Goal: Complete application form: Complete application form

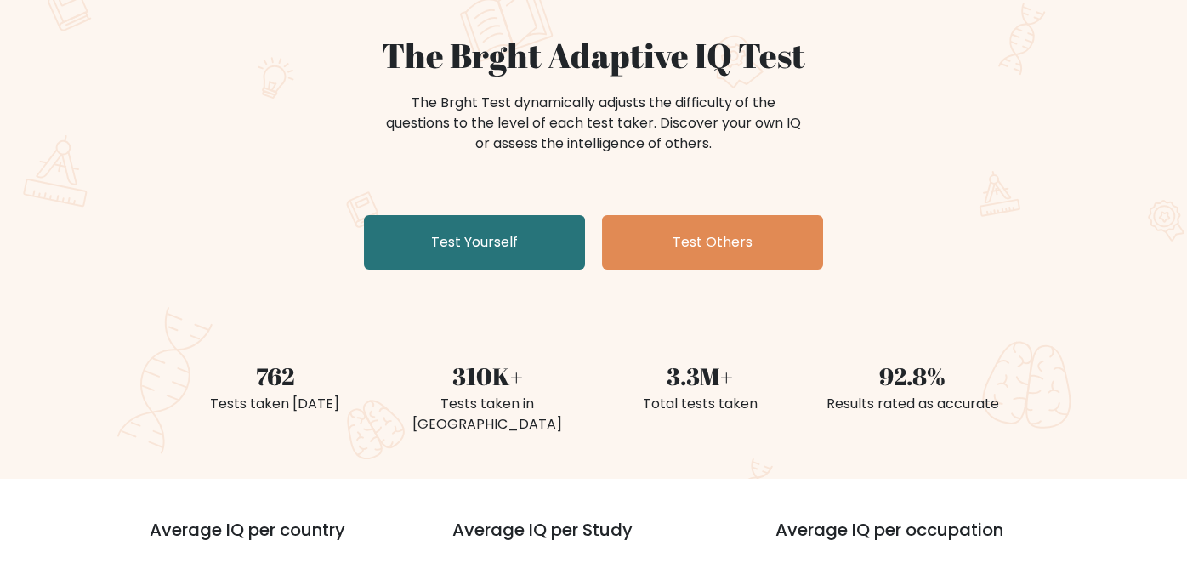
scroll to position [145, 0]
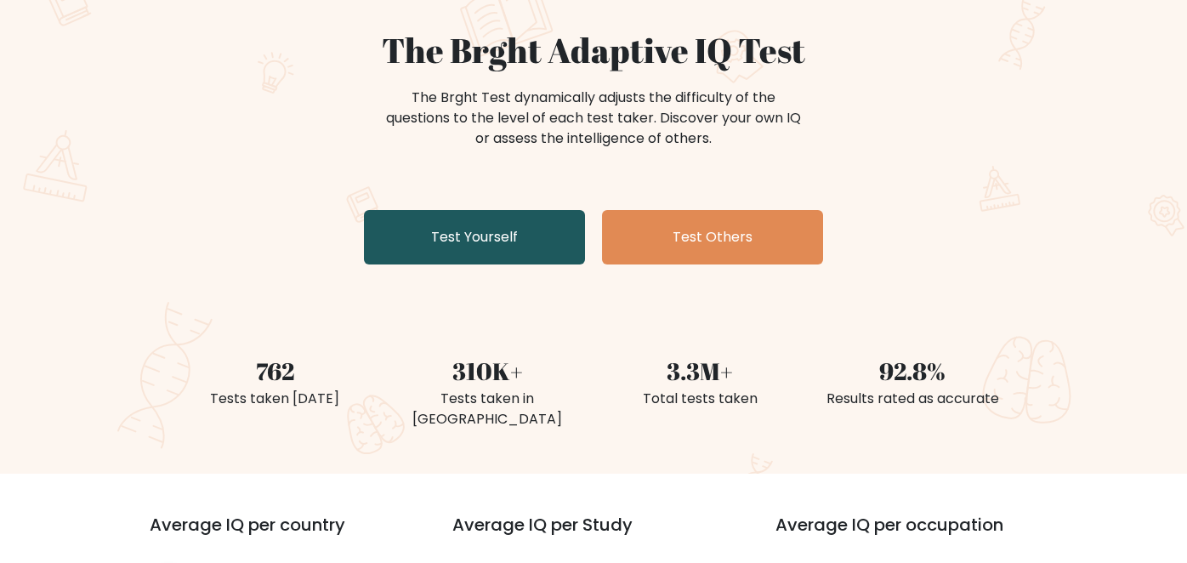
click at [433, 253] on link "Test Yourself" at bounding box center [474, 237] width 221 height 54
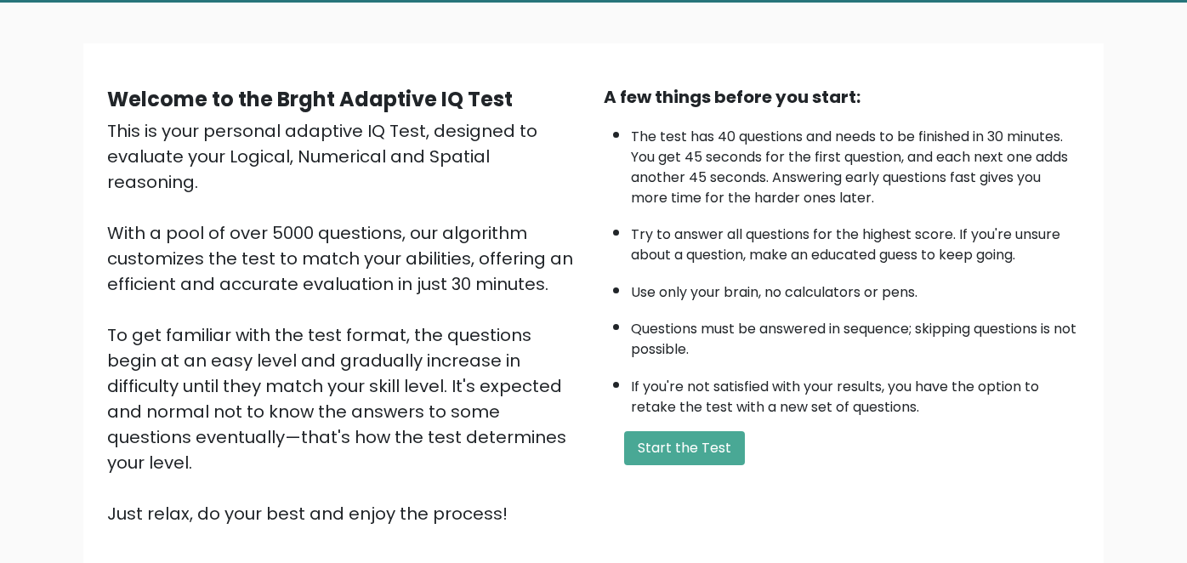
scroll to position [93, 0]
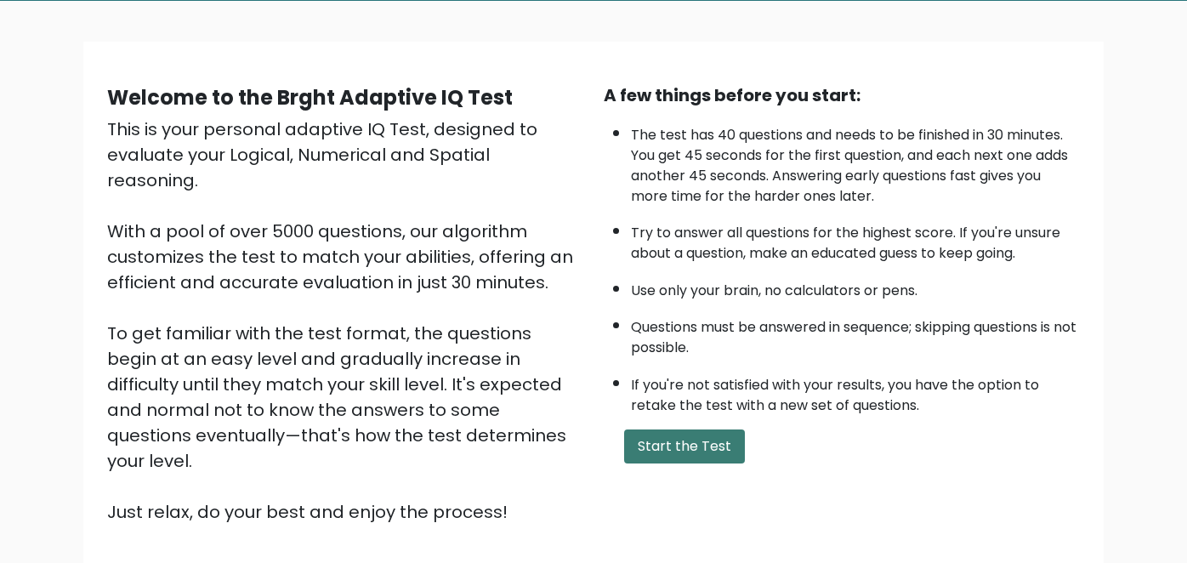
click at [654, 440] on button "Start the Test" at bounding box center [684, 446] width 121 height 34
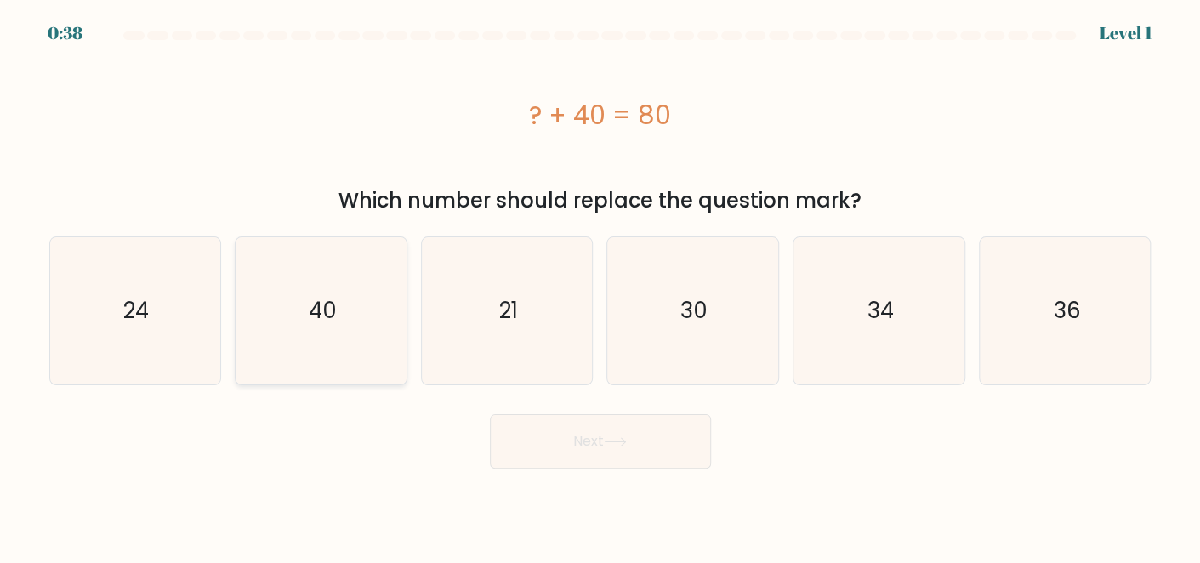
click at [334, 278] on icon "40" at bounding box center [320, 310] width 147 height 147
click at [600, 281] on input "b. 40" at bounding box center [600, 283] width 1 height 4
radio input "true"
click at [565, 427] on button "Next" at bounding box center [600, 441] width 221 height 54
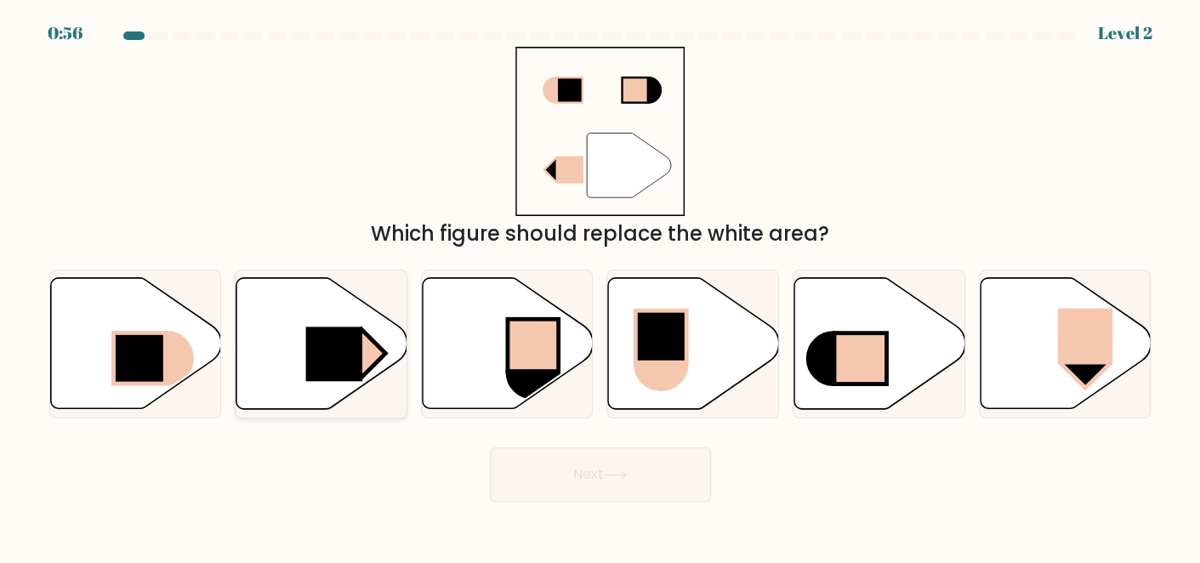
click at [349, 366] on rect at bounding box center [334, 353] width 56 height 54
click at [600, 286] on input "b." at bounding box center [600, 283] width 1 height 4
radio input "true"
click at [496, 479] on button "Next" at bounding box center [600, 474] width 221 height 54
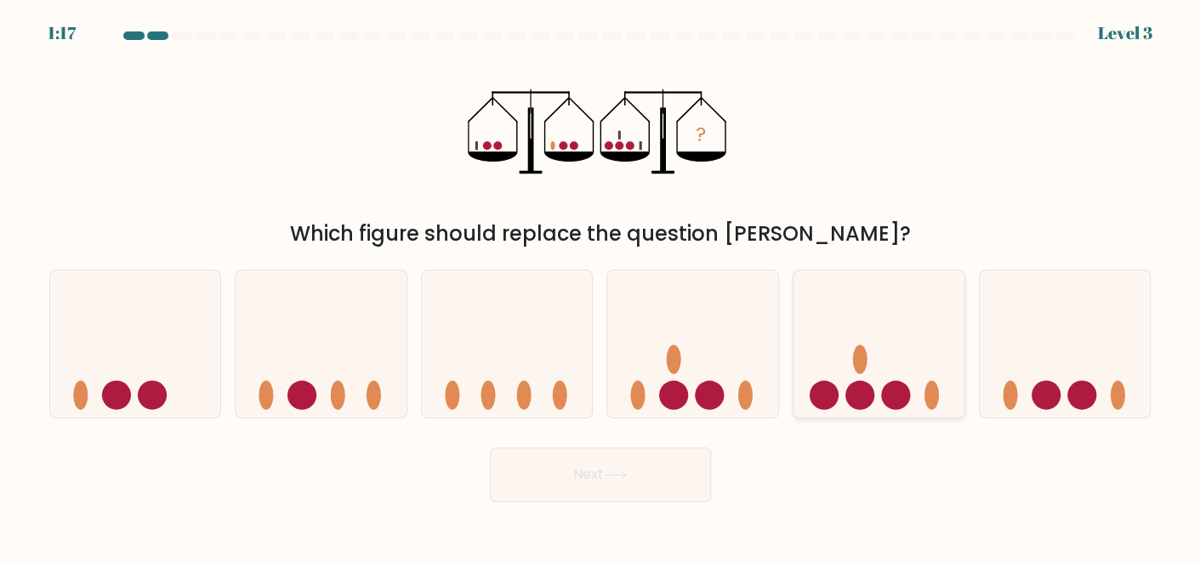
click at [892, 343] on icon at bounding box center [878, 343] width 171 height 141
click at [601, 286] on input "e." at bounding box center [600, 283] width 1 height 4
radio input "true"
click at [684, 485] on button "Next" at bounding box center [600, 474] width 221 height 54
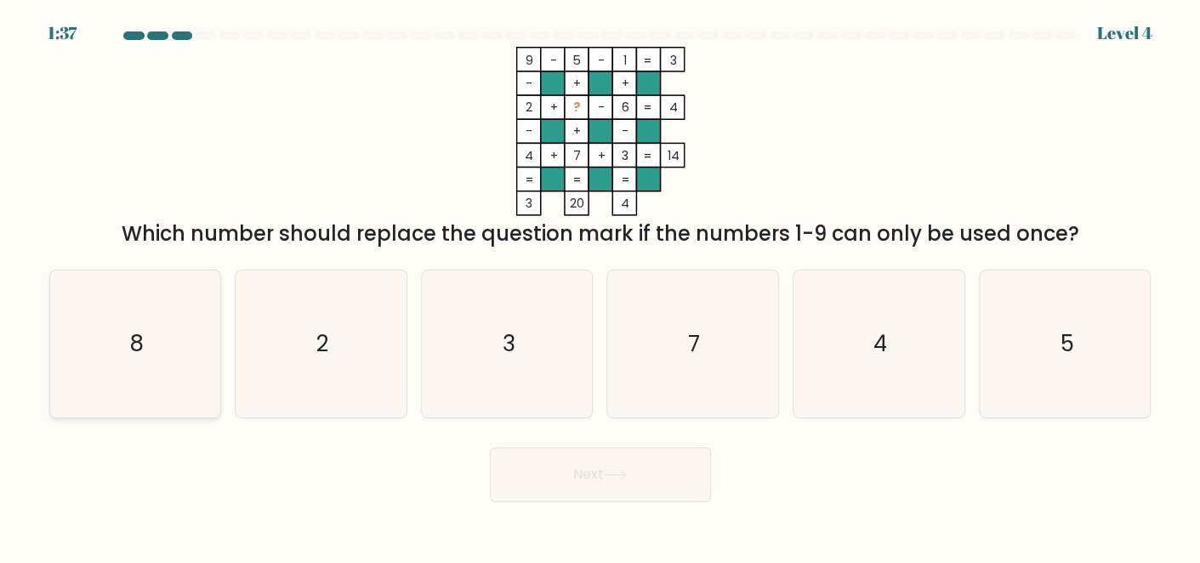
click at [153, 328] on icon "8" at bounding box center [134, 343] width 147 height 147
click at [600, 286] on input "a. 8" at bounding box center [600, 283] width 1 height 4
radio input "true"
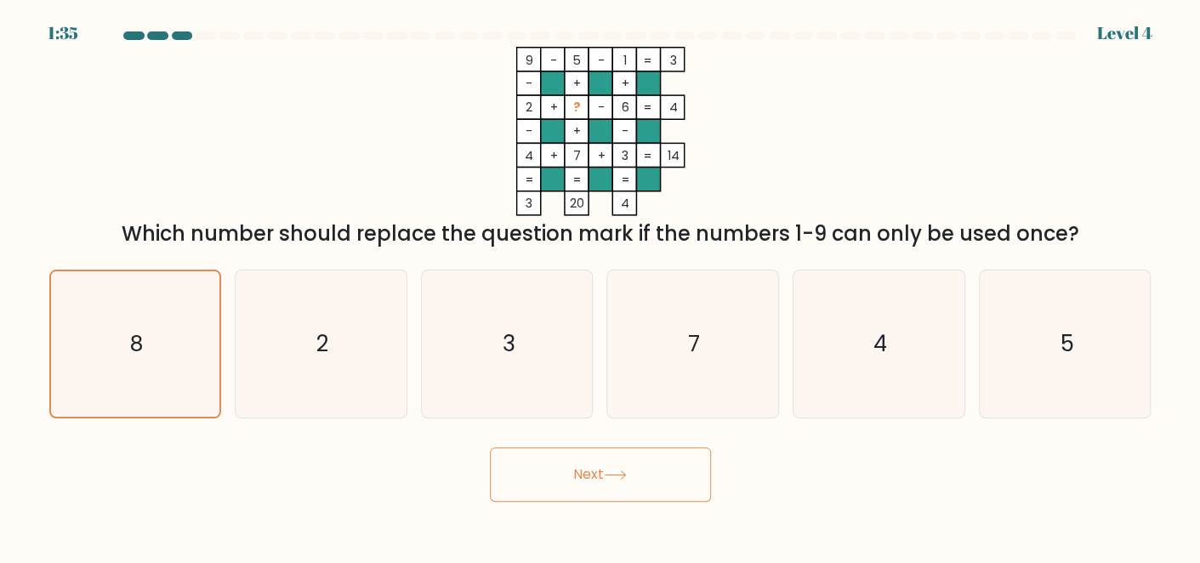
click at [602, 480] on button "Next" at bounding box center [600, 474] width 221 height 54
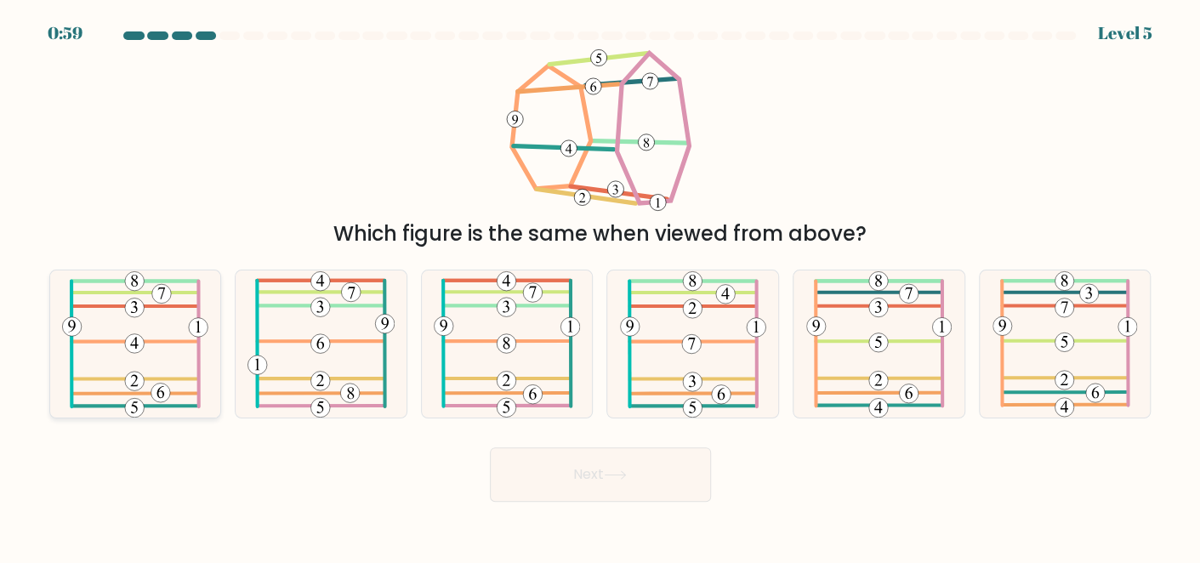
click at [167, 385] on icon at bounding box center [135, 343] width 146 height 147
click at [600, 286] on input "a." at bounding box center [600, 283] width 1 height 4
radio input "true"
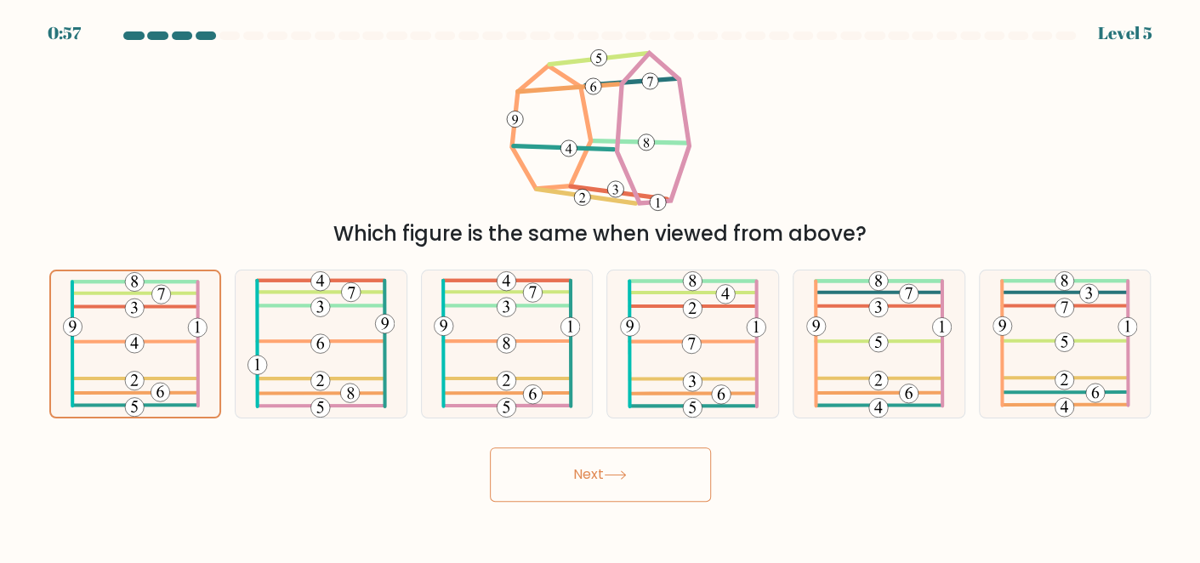
click at [541, 451] on button "Next" at bounding box center [600, 474] width 221 height 54
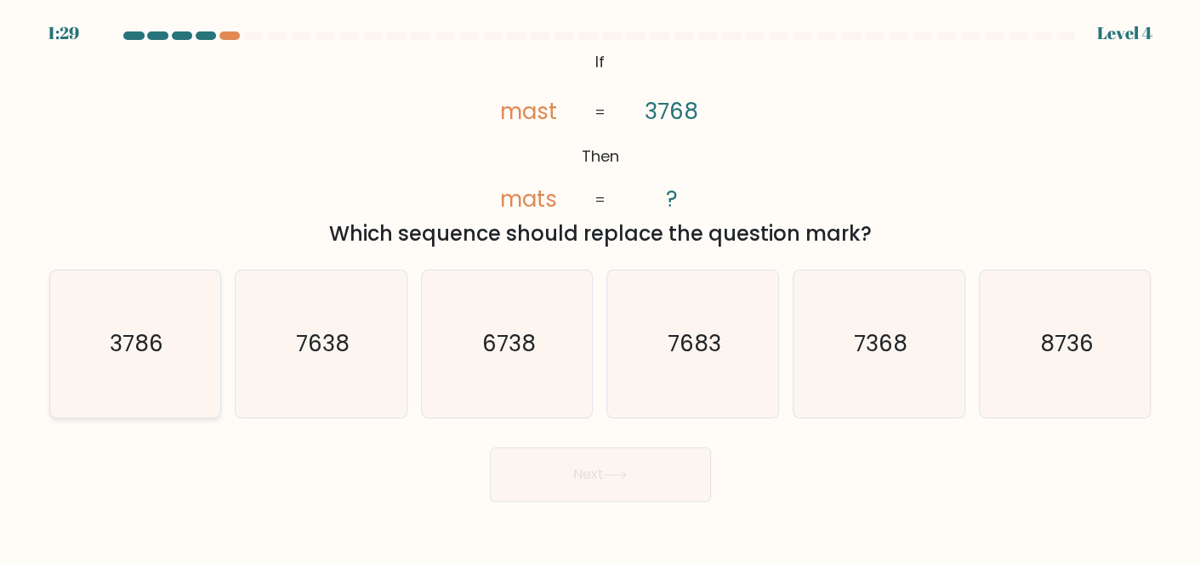
click at [153, 352] on text "3786" at bounding box center [137, 343] width 54 height 31
click at [600, 286] on input "a. 3786" at bounding box center [600, 283] width 1 height 4
radio input "true"
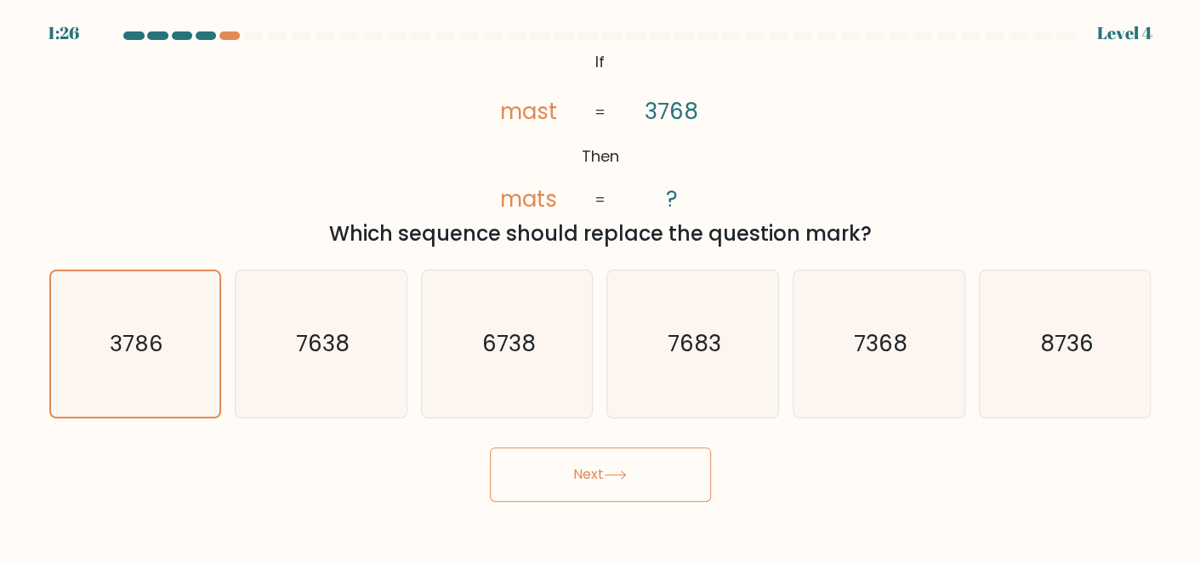
click at [593, 467] on button "Next" at bounding box center [600, 474] width 221 height 54
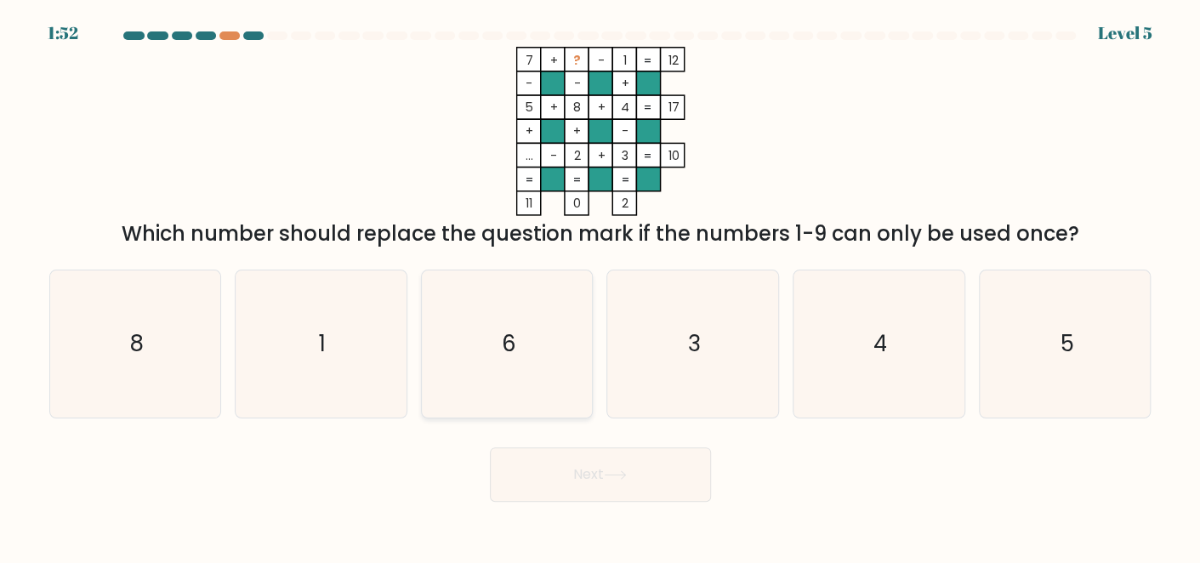
click at [456, 304] on icon "6" at bounding box center [507, 343] width 147 height 147
click at [600, 286] on input "c. 6" at bounding box center [600, 283] width 1 height 4
radio input "true"
click at [586, 479] on button "Next" at bounding box center [600, 474] width 221 height 54
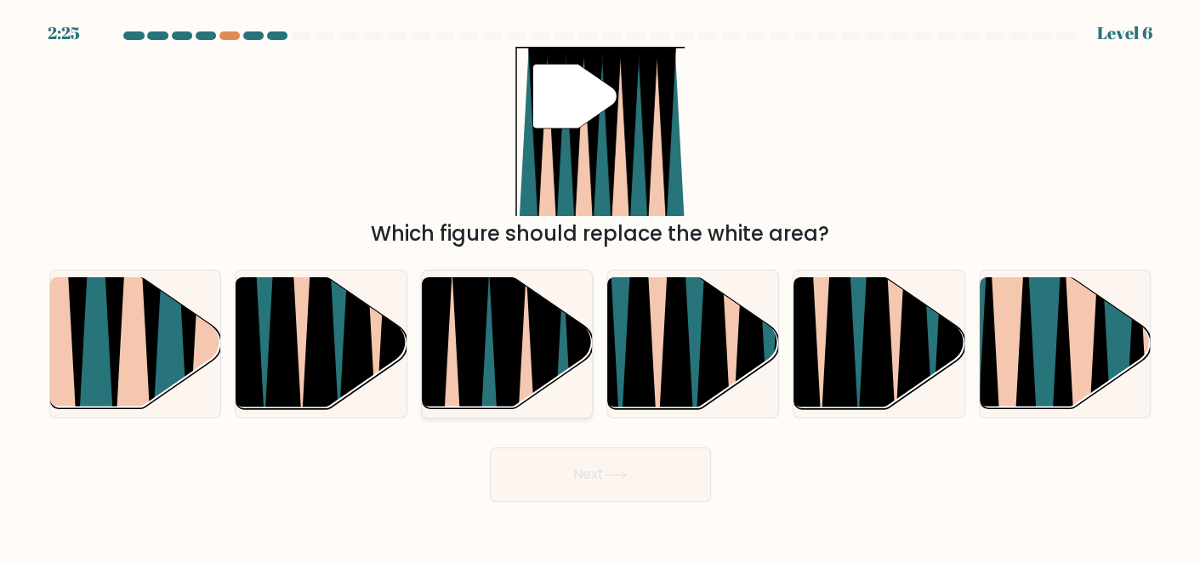
click at [522, 341] on icon at bounding box center [525, 416] width 37 height 341
click at [600, 286] on input "c." at bounding box center [600, 283] width 1 height 4
radio input "true"
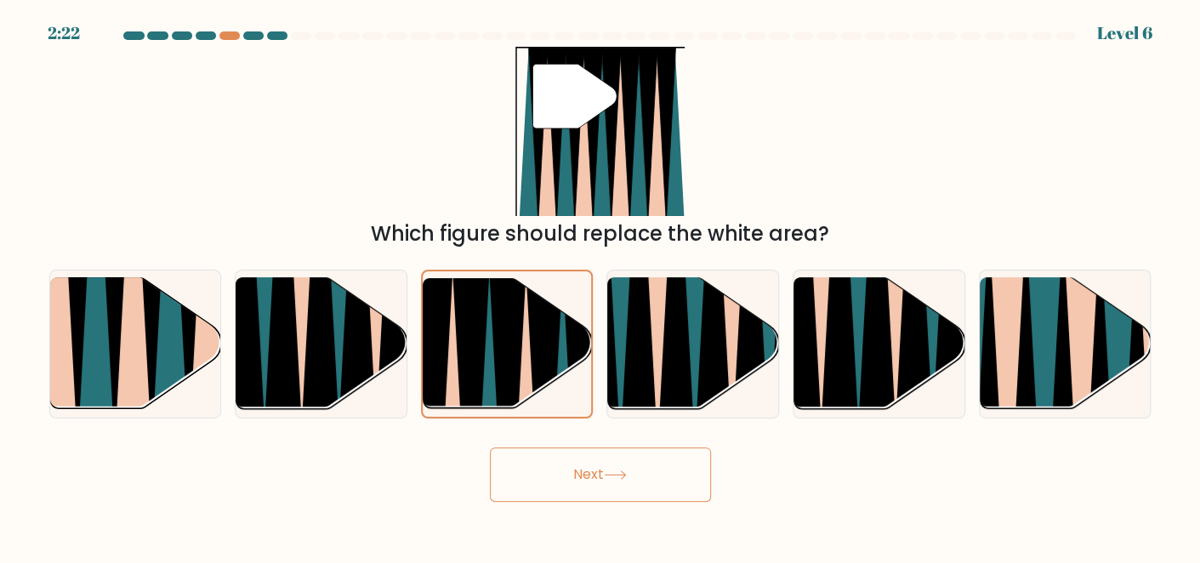
click at [603, 468] on button "Next" at bounding box center [600, 474] width 221 height 54
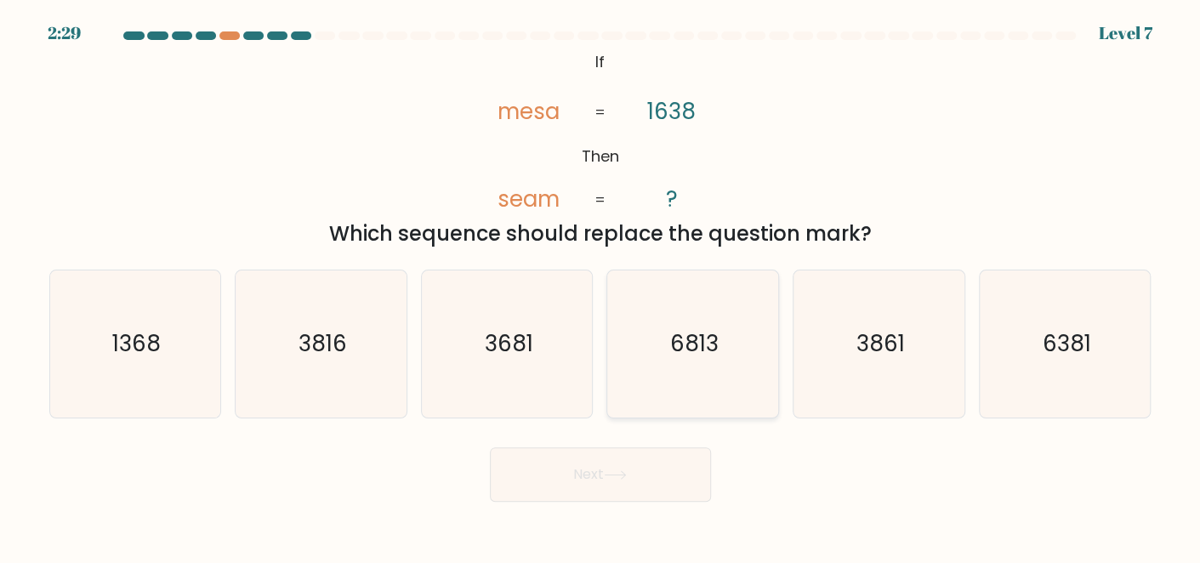
click at [698, 372] on icon "6813" at bounding box center [692, 343] width 147 height 147
click at [601, 286] on input "d. 6813" at bounding box center [600, 283] width 1 height 4
radio input "true"
click at [638, 474] on button "Next" at bounding box center [600, 474] width 221 height 54
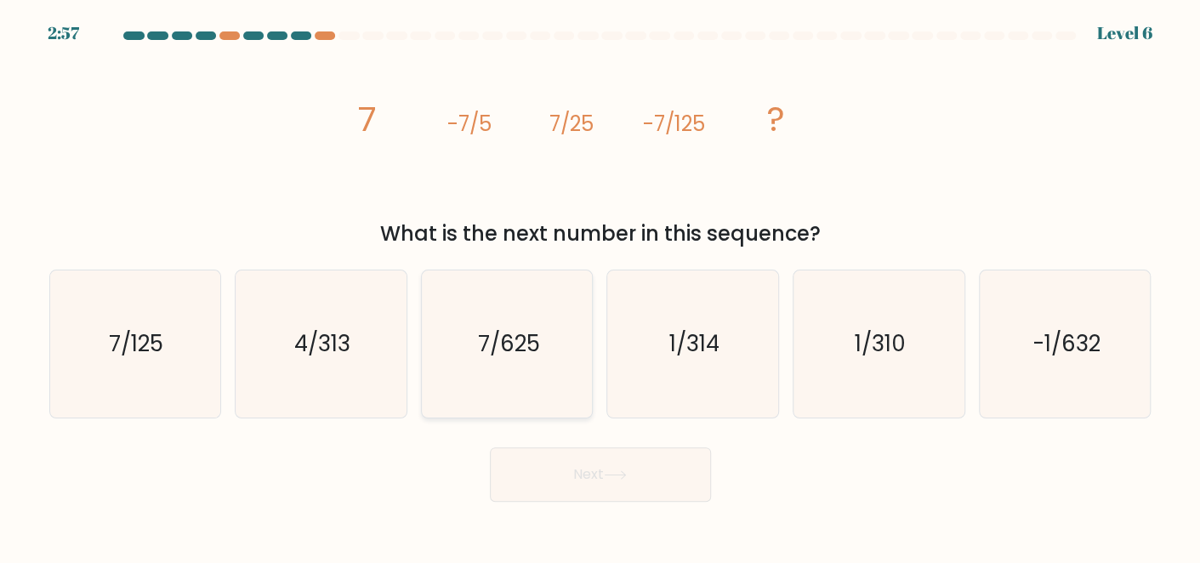
click at [524, 345] on text "7/625" at bounding box center [508, 343] width 62 height 31
click at [600, 286] on input "c. 7/625" at bounding box center [600, 283] width 1 height 4
radio input "true"
click at [550, 460] on button "Next" at bounding box center [600, 474] width 221 height 54
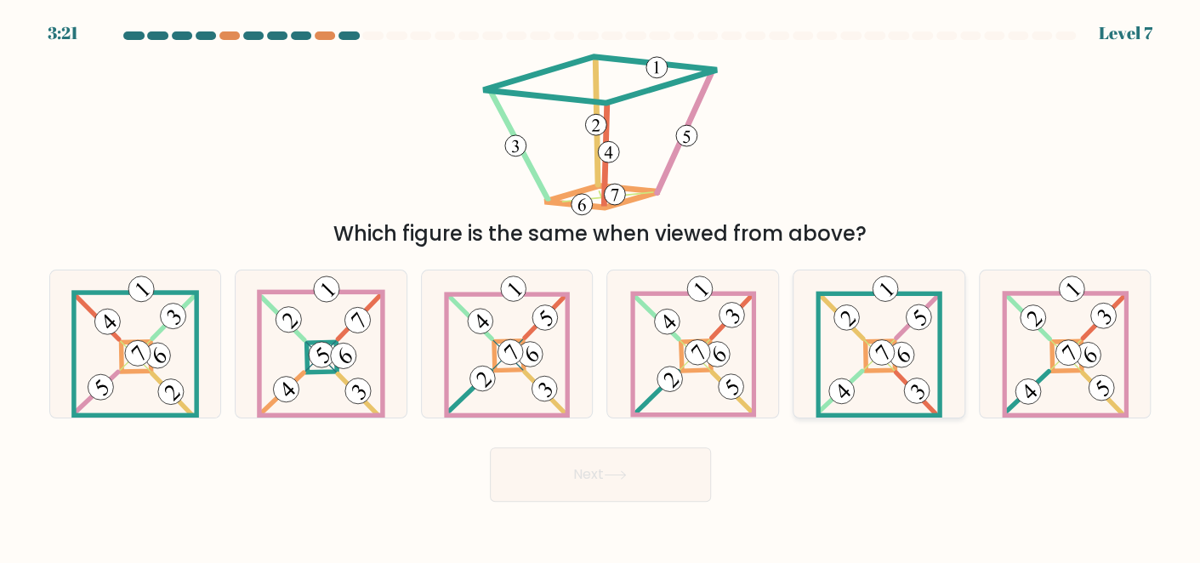
click at [870, 394] on icon at bounding box center [878, 343] width 126 height 147
click at [601, 286] on input "e." at bounding box center [600, 283] width 1 height 4
radio input "true"
click at [638, 473] on button "Next" at bounding box center [600, 474] width 221 height 54
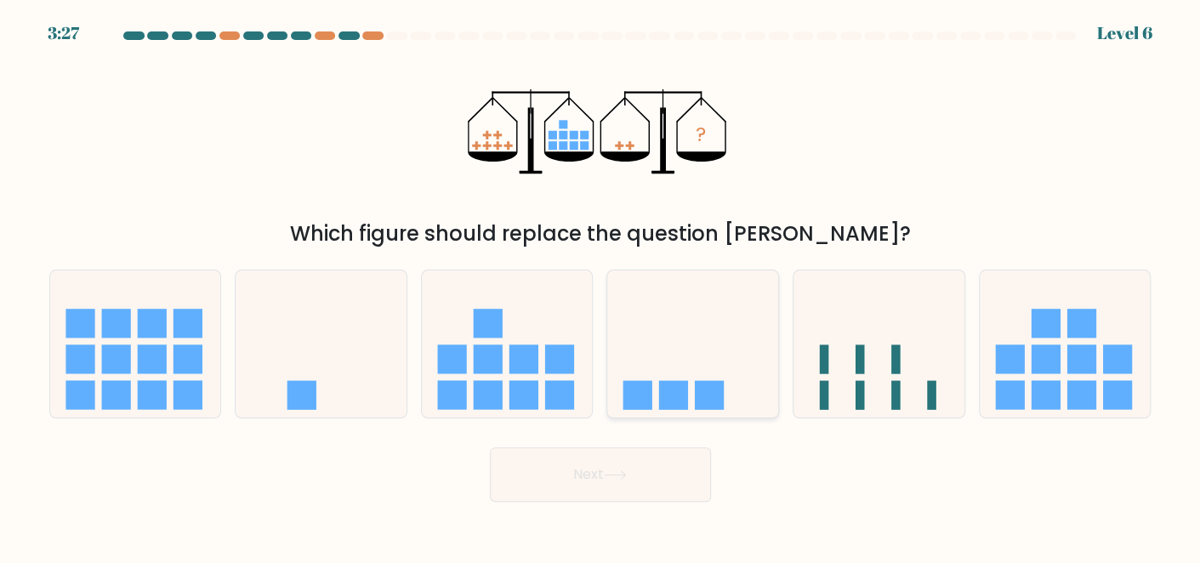
click at [661, 287] on icon at bounding box center [692, 343] width 171 height 141
click at [601, 286] on input "d." at bounding box center [600, 283] width 1 height 4
radio input "true"
click at [630, 463] on button "Next" at bounding box center [600, 474] width 221 height 54
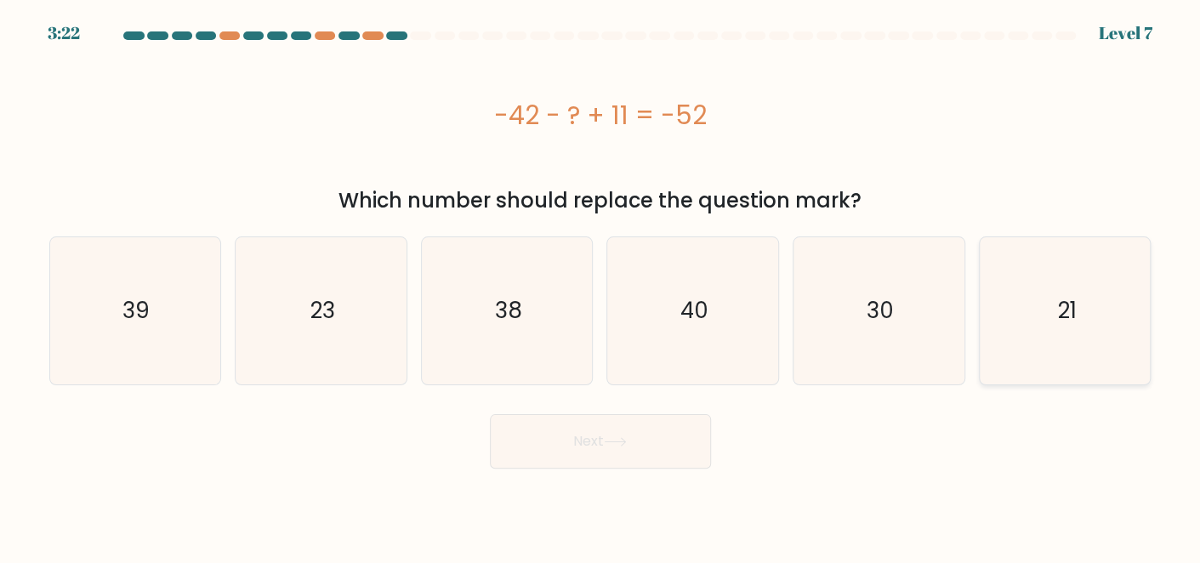
click at [1058, 378] on icon "21" at bounding box center [1064, 310] width 147 height 147
click at [601, 286] on input "f. 21" at bounding box center [600, 283] width 1 height 4
radio input "true"
click at [633, 449] on button "Next" at bounding box center [600, 441] width 221 height 54
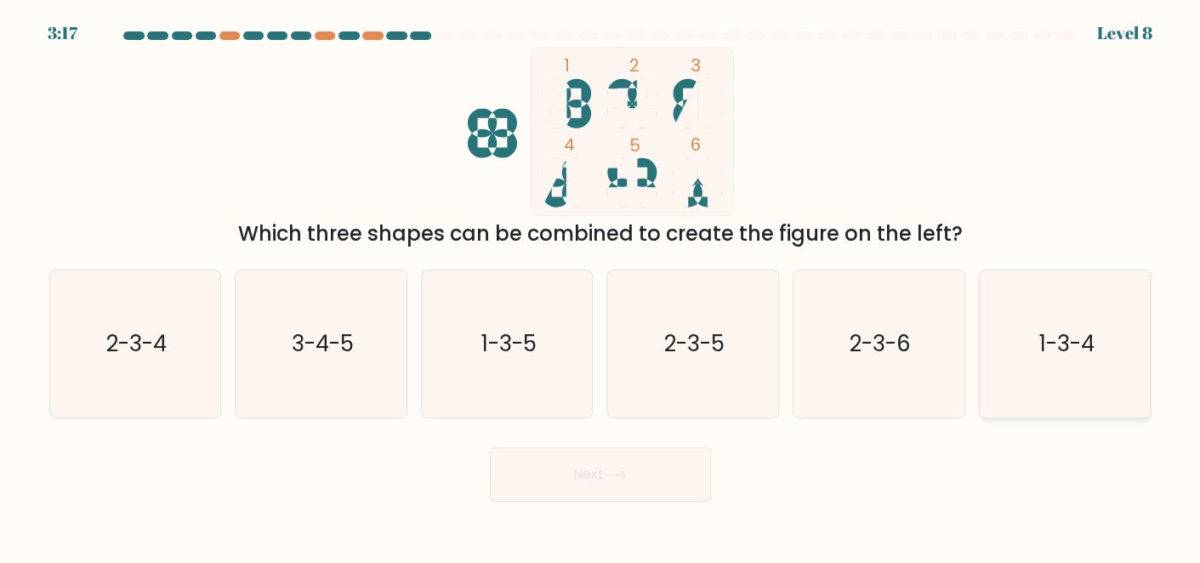
click at [1066, 363] on icon "1-3-4" at bounding box center [1064, 343] width 147 height 147
click at [601, 286] on input "f. 1-3-4" at bounding box center [600, 283] width 1 height 4
radio input "true"
click at [669, 477] on button "Next" at bounding box center [600, 474] width 221 height 54
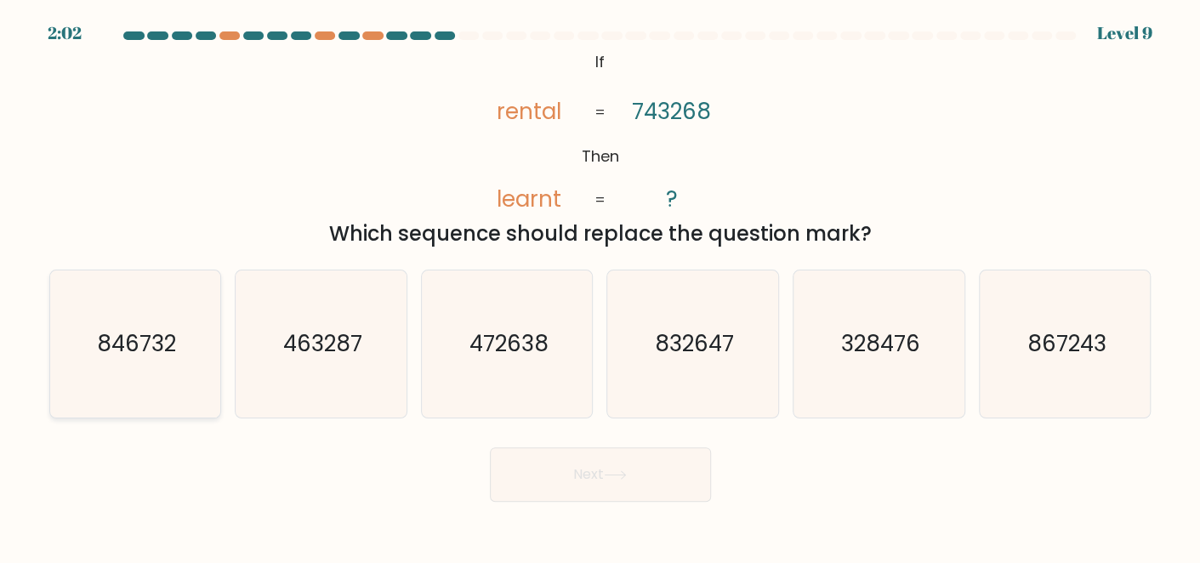
click at [117, 401] on icon "846732" at bounding box center [134, 343] width 147 height 147
click at [600, 286] on input "a. 846732" at bounding box center [600, 283] width 1 height 4
radio input "true"
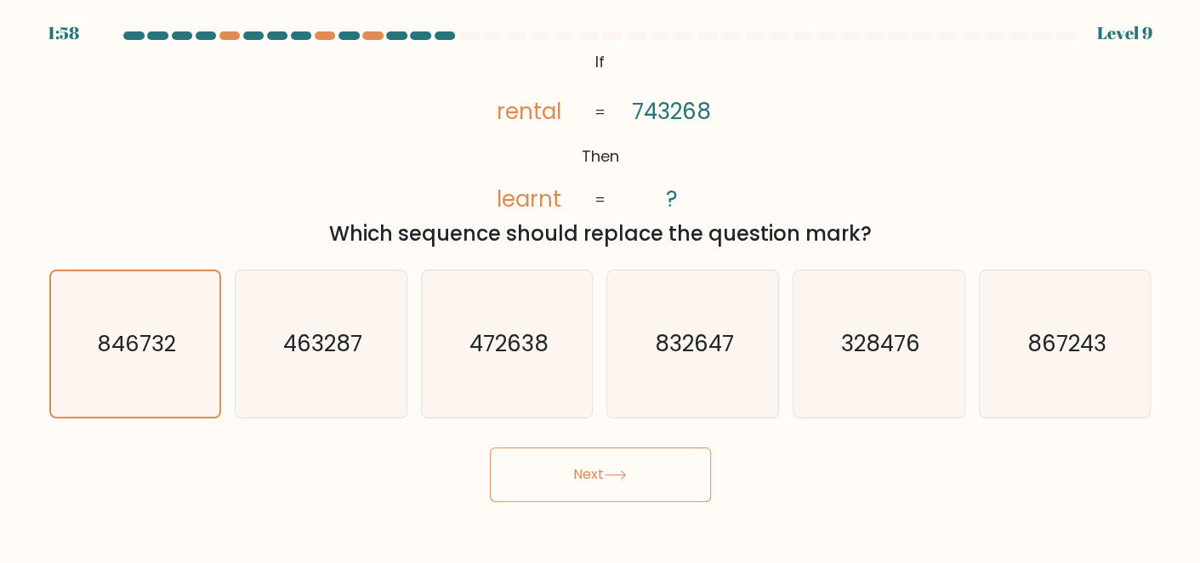
click at [610, 476] on icon at bounding box center [615, 474] width 23 height 9
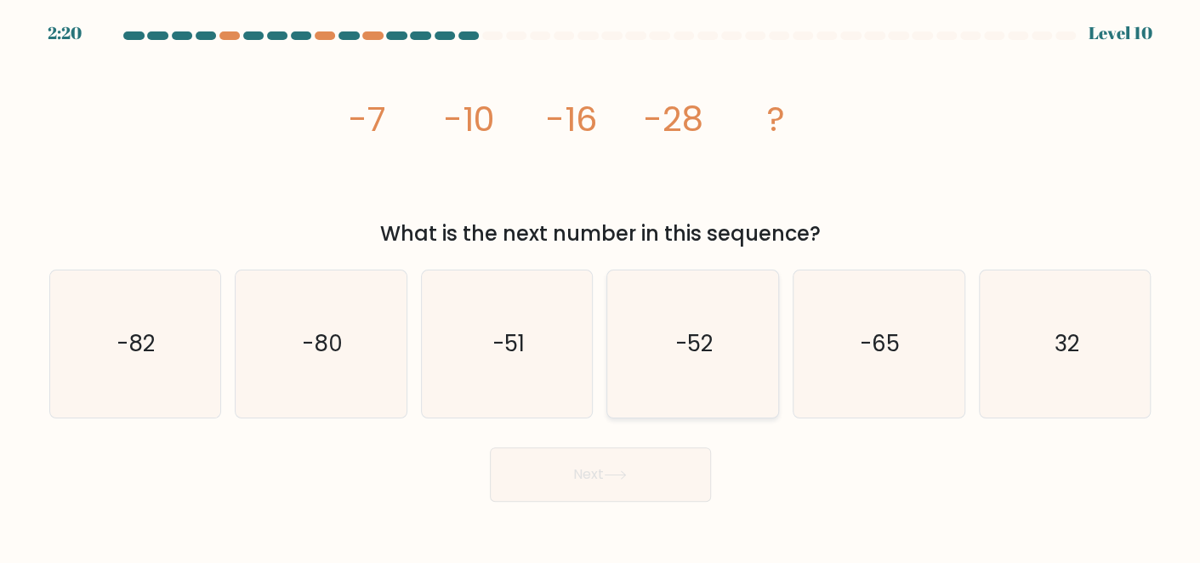
click at [682, 373] on icon "-52" at bounding box center [692, 343] width 147 height 147
click at [601, 286] on input "d. -52" at bounding box center [600, 283] width 1 height 4
radio input "true"
click at [646, 461] on button "Next" at bounding box center [600, 474] width 221 height 54
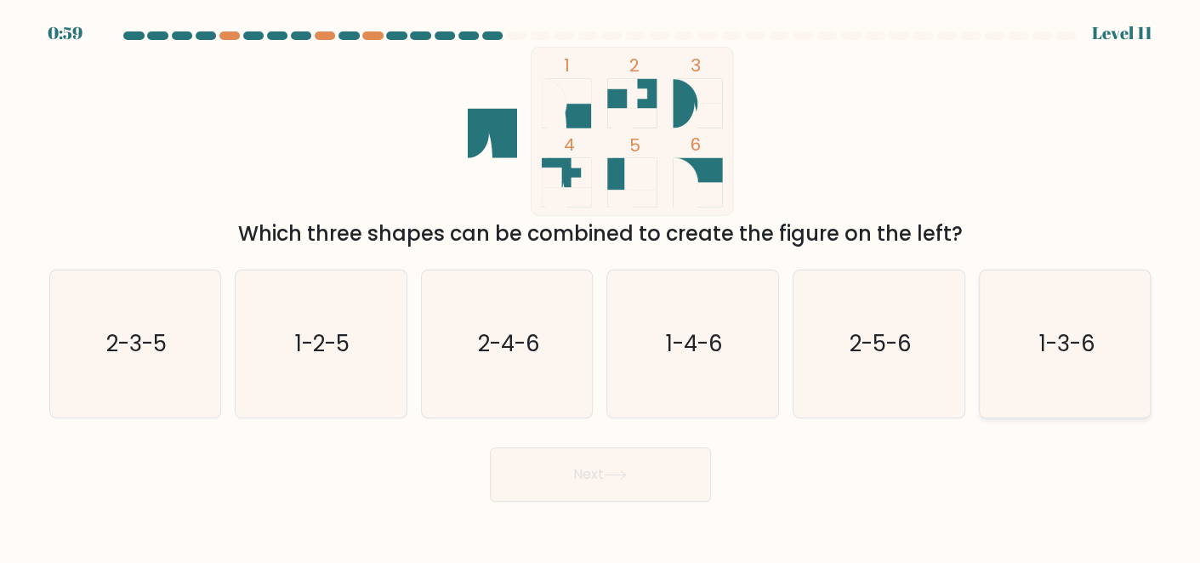
click at [1004, 383] on icon "1-3-6" at bounding box center [1064, 343] width 147 height 147
click at [601, 286] on input "f. 1-3-6" at bounding box center [600, 283] width 1 height 4
radio input "true"
click at [648, 480] on button "Next" at bounding box center [600, 474] width 221 height 54
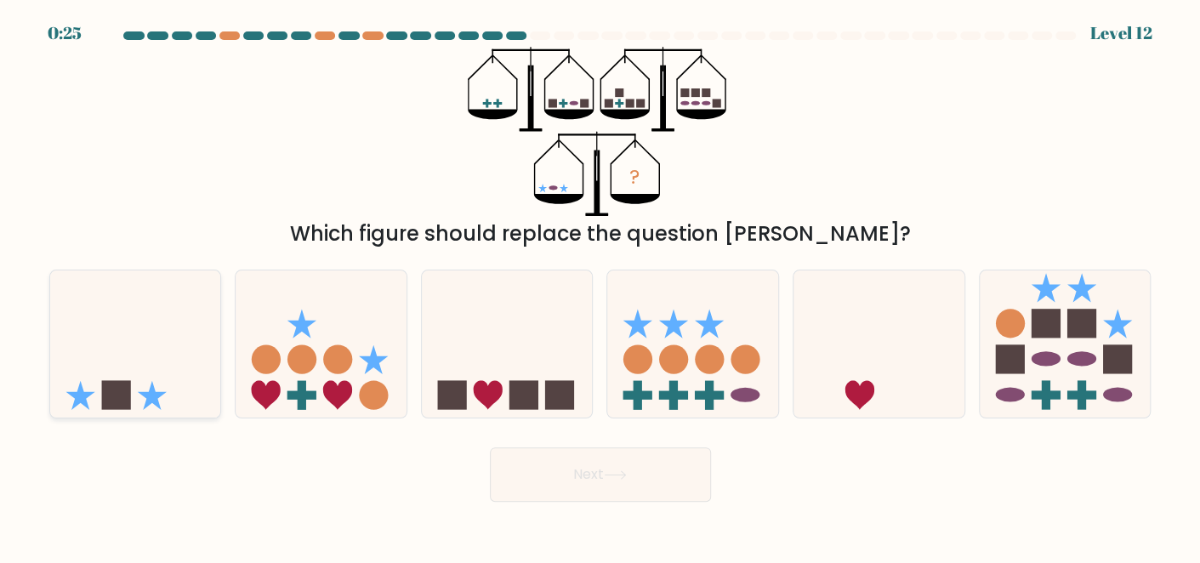
click at [190, 365] on icon at bounding box center [135, 343] width 171 height 141
click at [600, 286] on input "a." at bounding box center [600, 283] width 1 height 4
radio input "true"
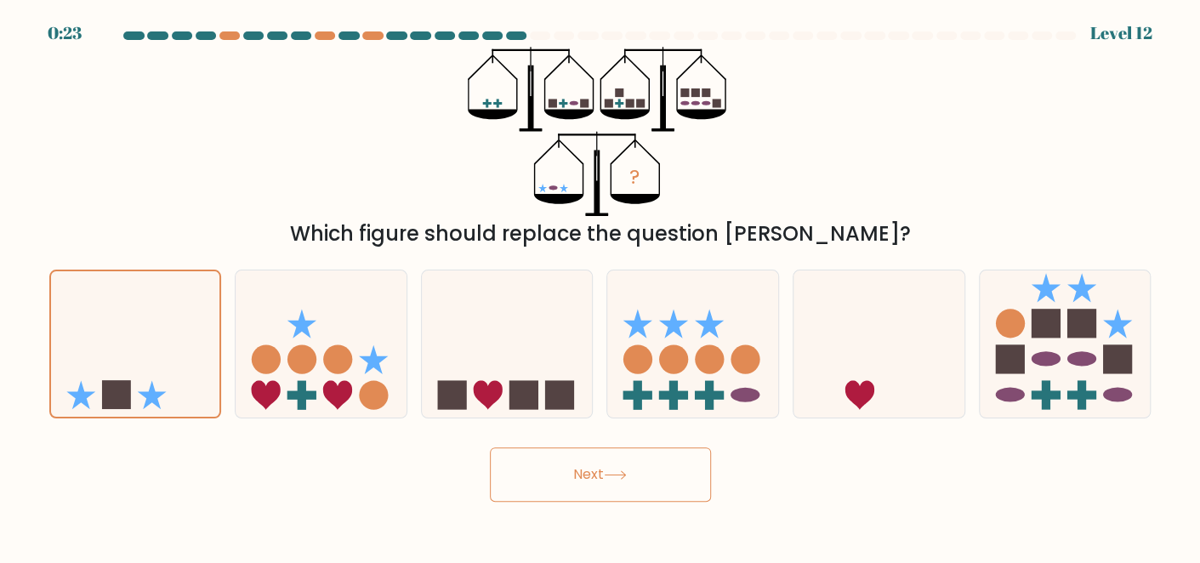
click at [625, 474] on icon at bounding box center [614, 475] width 20 height 8
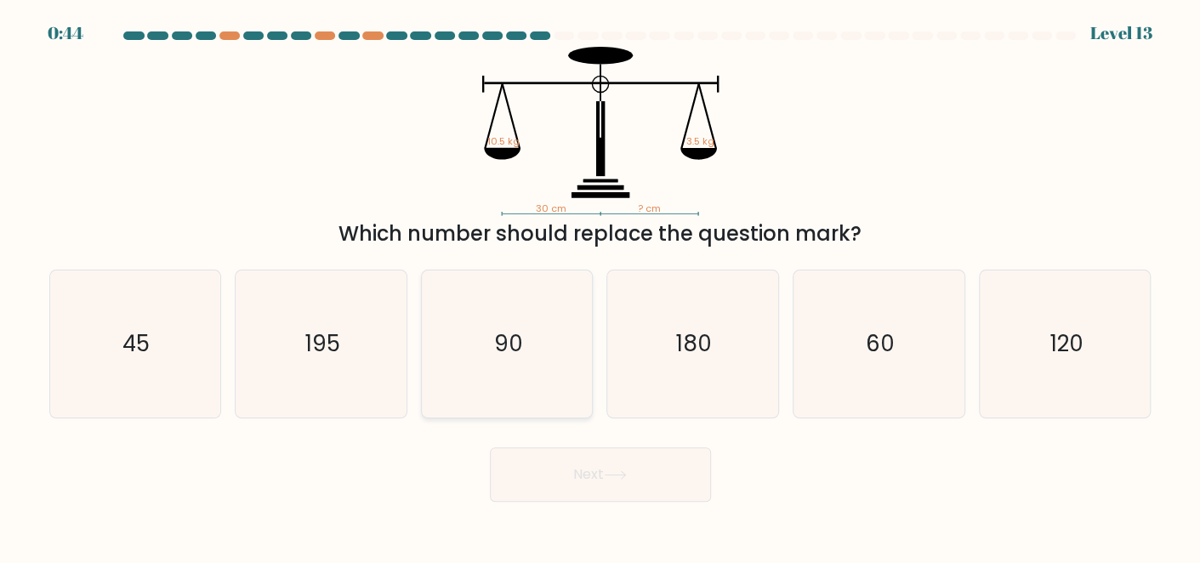
click at [514, 360] on icon "90" at bounding box center [507, 343] width 147 height 147
click at [600, 286] on input "c. 90" at bounding box center [600, 283] width 1 height 4
radio input "true"
click at [573, 472] on button "Next" at bounding box center [600, 474] width 221 height 54
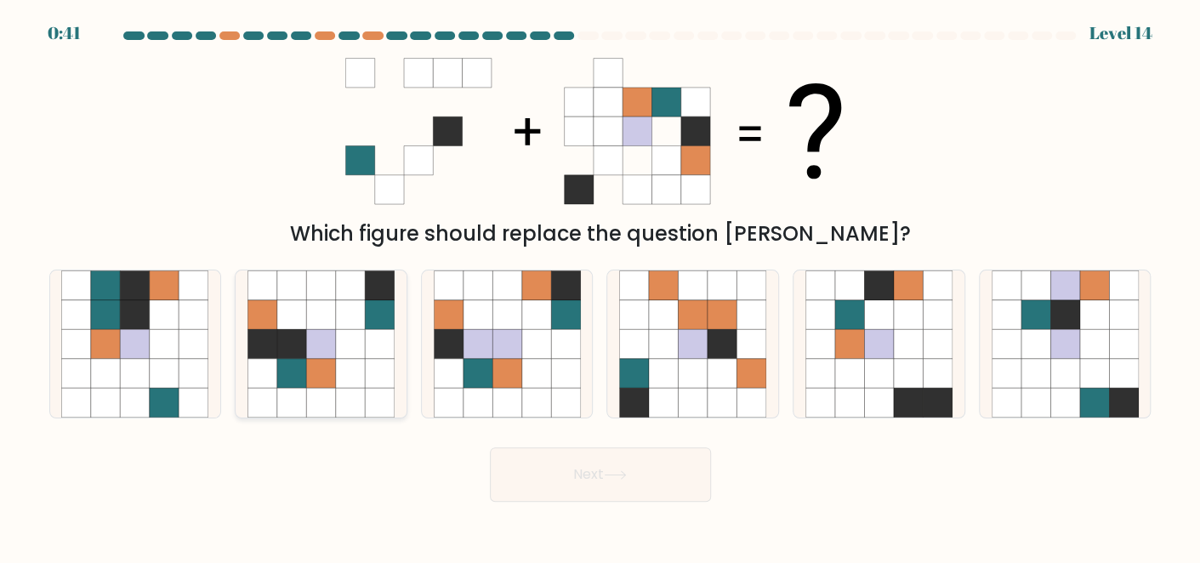
click at [323, 383] on icon at bounding box center [320, 372] width 29 height 29
click at [600, 286] on input "b." at bounding box center [600, 283] width 1 height 4
radio input "true"
click at [608, 474] on icon at bounding box center [615, 474] width 23 height 9
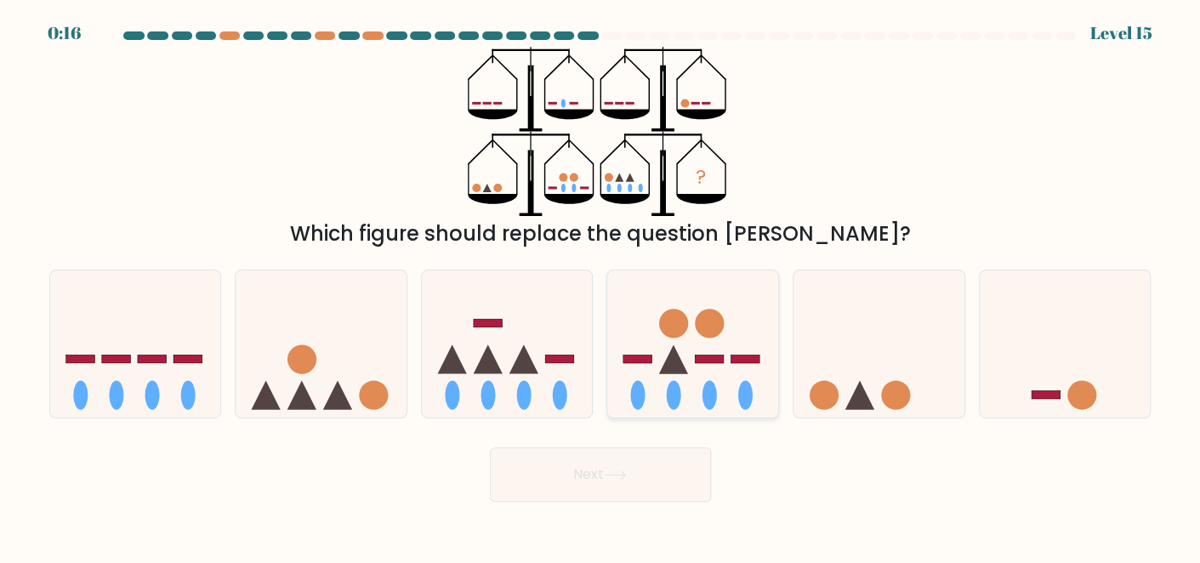
click at [656, 394] on icon at bounding box center [692, 343] width 171 height 141
click at [601, 286] on input "d." at bounding box center [600, 283] width 1 height 4
radio input "true"
click at [622, 488] on button "Next" at bounding box center [600, 474] width 221 height 54
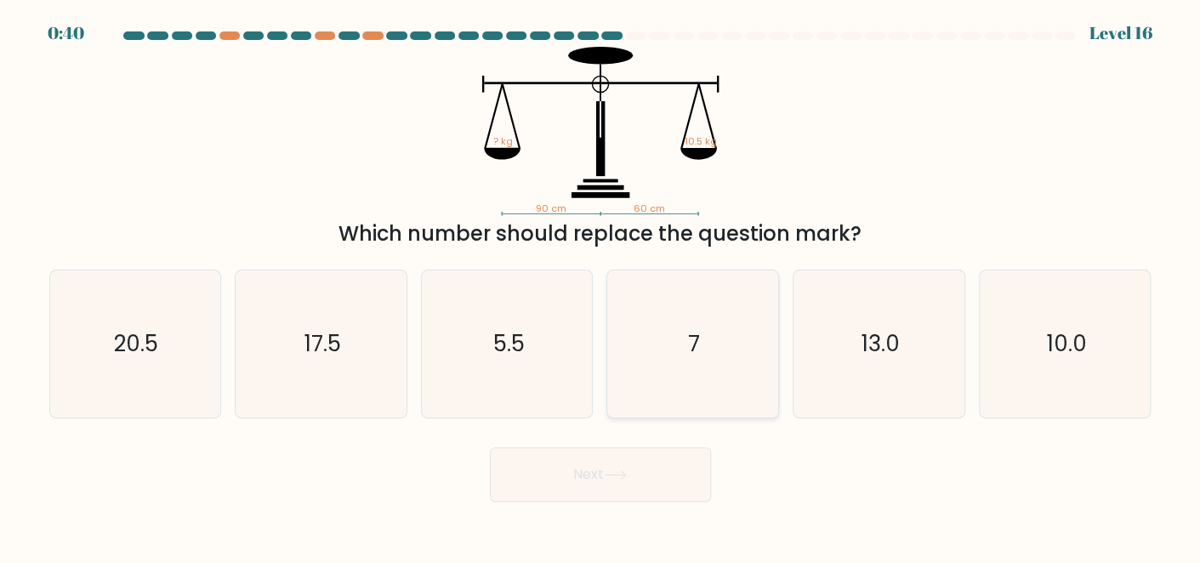
click at [679, 348] on icon "7" at bounding box center [692, 343] width 147 height 147
click at [601, 286] on input "d. 7" at bounding box center [600, 283] width 1 height 4
radio input "true"
click at [633, 472] on button "Next" at bounding box center [600, 474] width 221 height 54
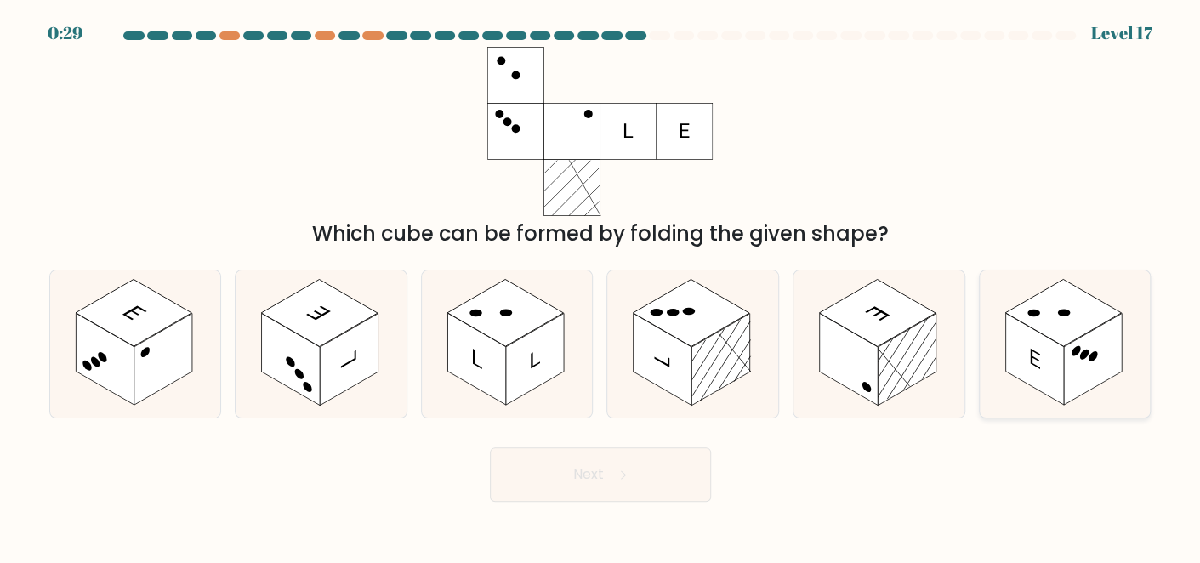
click at [1022, 358] on rect at bounding box center [1034, 359] width 58 height 92
click at [601, 286] on input "f." at bounding box center [600, 283] width 1 height 4
radio input "true"
click at [643, 479] on button "Next" at bounding box center [600, 474] width 221 height 54
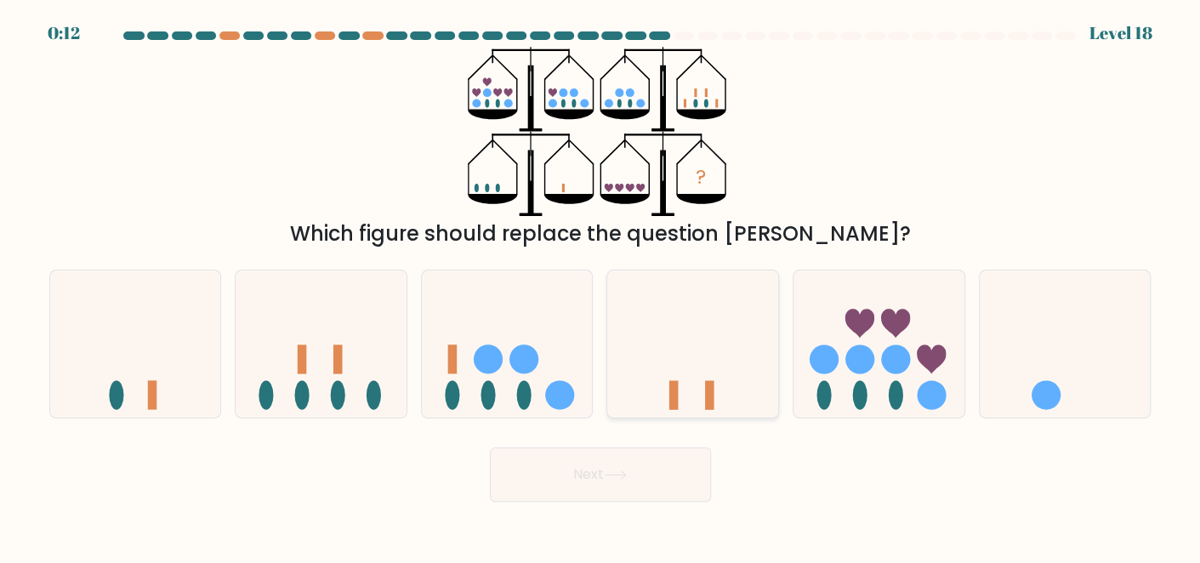
click at [686, 394] on icon at bounding box center [692, 343] width 171 height 141
click at [601, 286] on input "d." at bounding box center [600, 283] width 1 height 4
radio input "true"
click at [633, 454] on button "Next" at bounding box center [600, 474] width 221 height 54
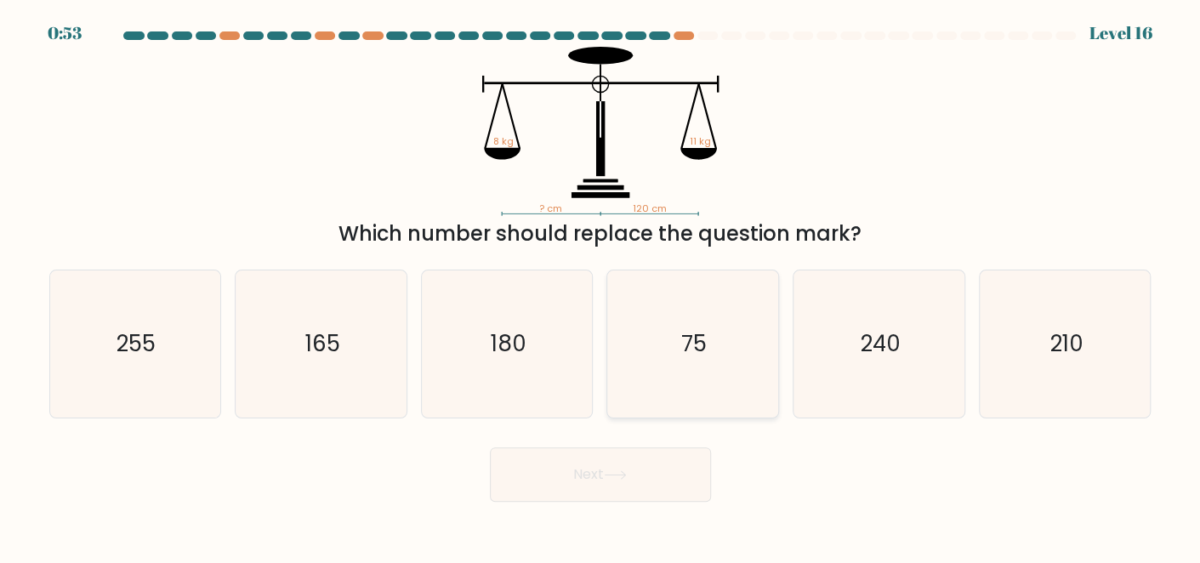
click at [696, 392] on icon "75" at bounding box center [692, 343] width 147 height 147
click at [601, 286] on input "d. 75" at bounding box center [600, 283] width 1 height 4
radio input "true"
click at [648, 467] on button "Next" at bounding box center [600, 474] width 221 height 54
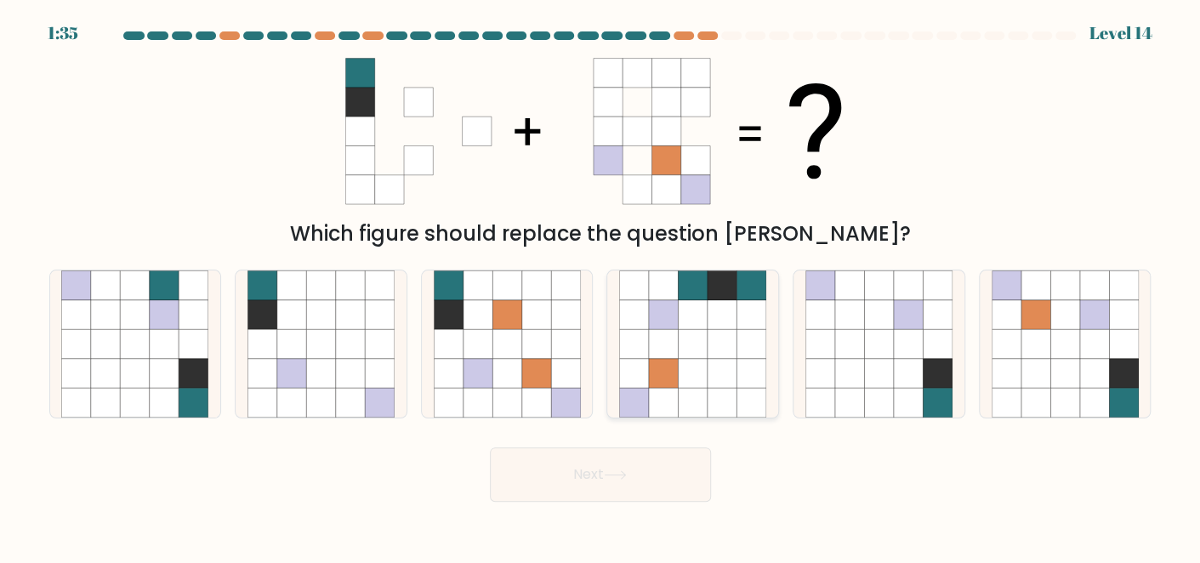
click at [684, 414] on icon at bounding box center [692, 402] width 29 height 29
click at [601, 286] on input "d." at bounding box center [600, 283] width 1 height 4
radio input "true"
click at [649, 479] on button "Next" at bounding box center [600, 474] width 221 height 54
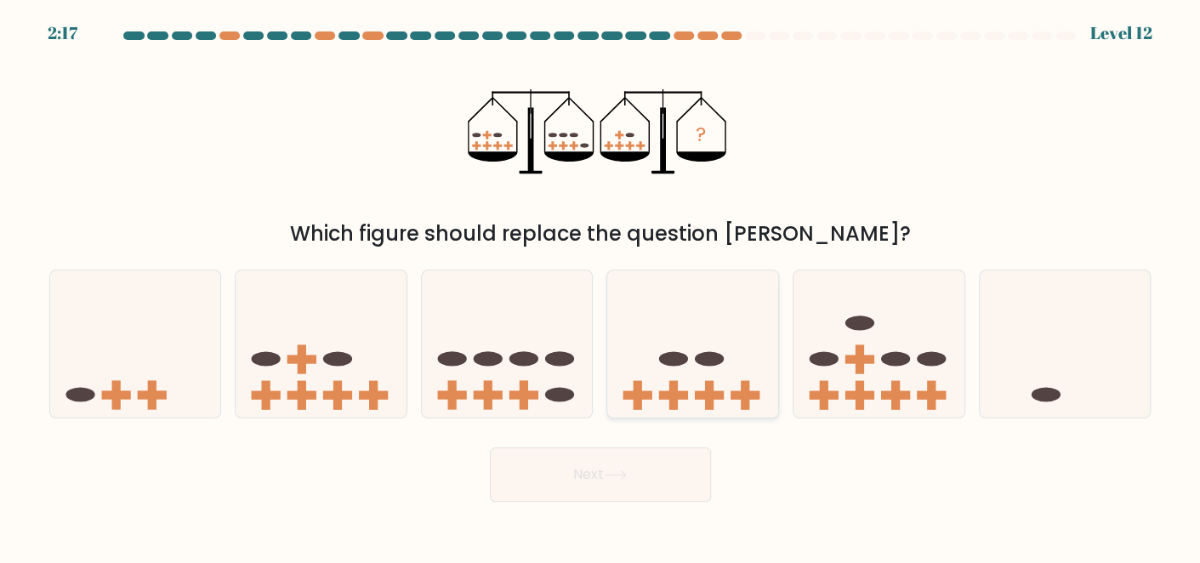
click at [672, 390] on rect at bounding box center [673, 395] width 9 height 29
click at [601, 286] on input "d." at bounding box center [600, 283] width 1 height 4
radio input "true"
click at [640, 467] on button "Next" at bounding box center [600, 474] width 221 height 54
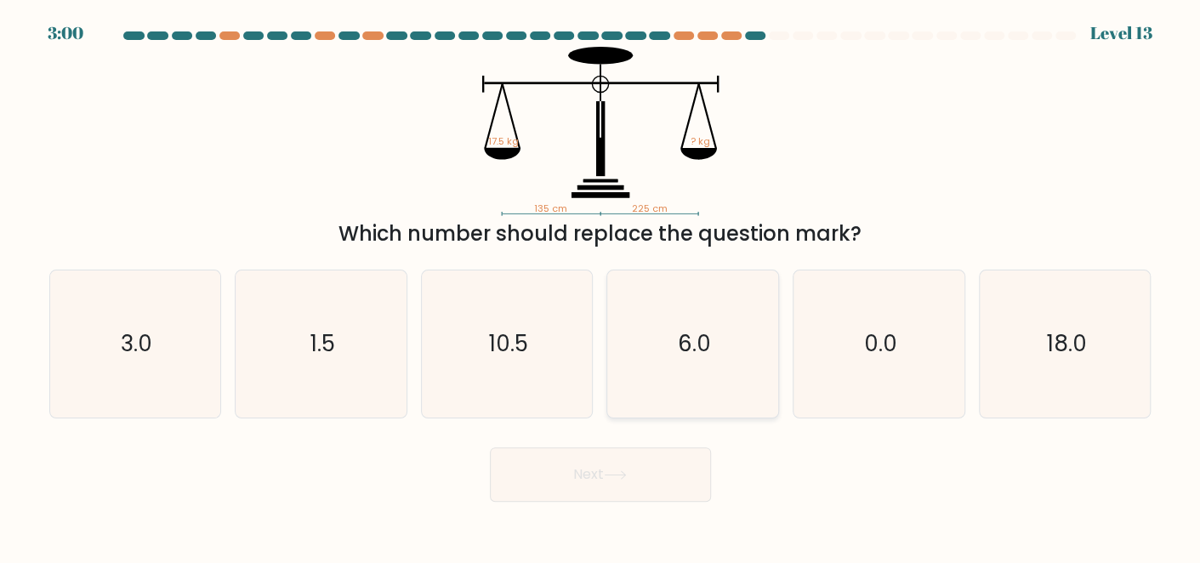
click at [684, 366] on icon "6.0" at bounding box center [692, 343] width 147 height 147
click at [601, 286] on input "d. 6.0" at bounding box center [600, 283] width 1 height 4
radio input "true"
click at [650, 474] on button "Next" at bounding box center [600, 474] width 221 height 54
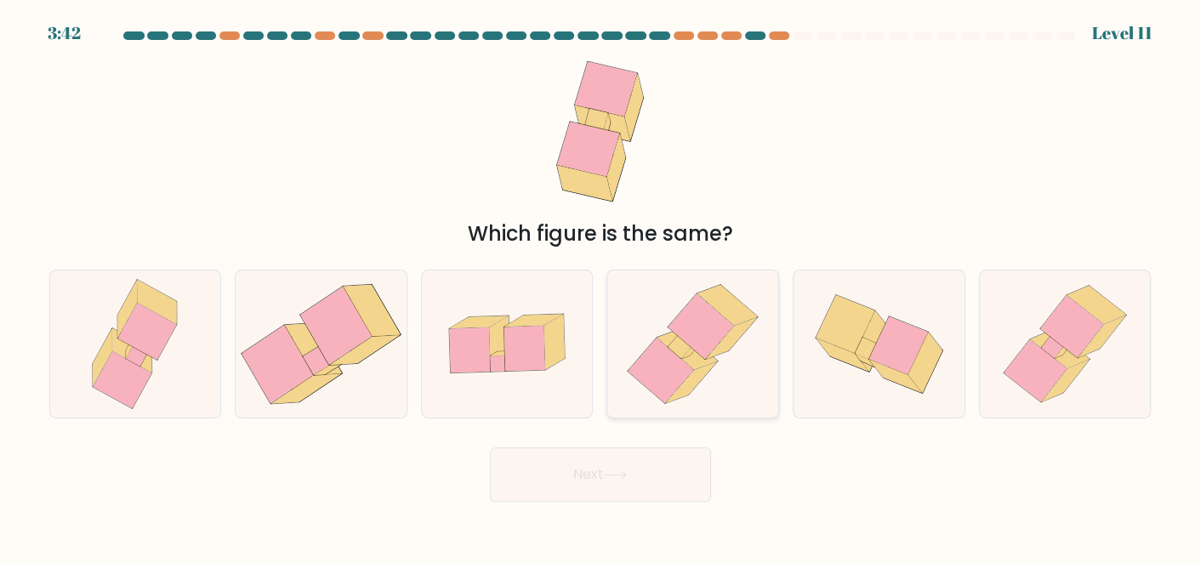
click at [661, 388] on icon at bounding box center [659, 370] width 65 height 65
click at [601, 286] on input "d." at bounding box center [600, 283] width 1 height 4
radio input "true"
click at [650, 474] on button "Next" at bounding box center [600, 474] width 221 height 54
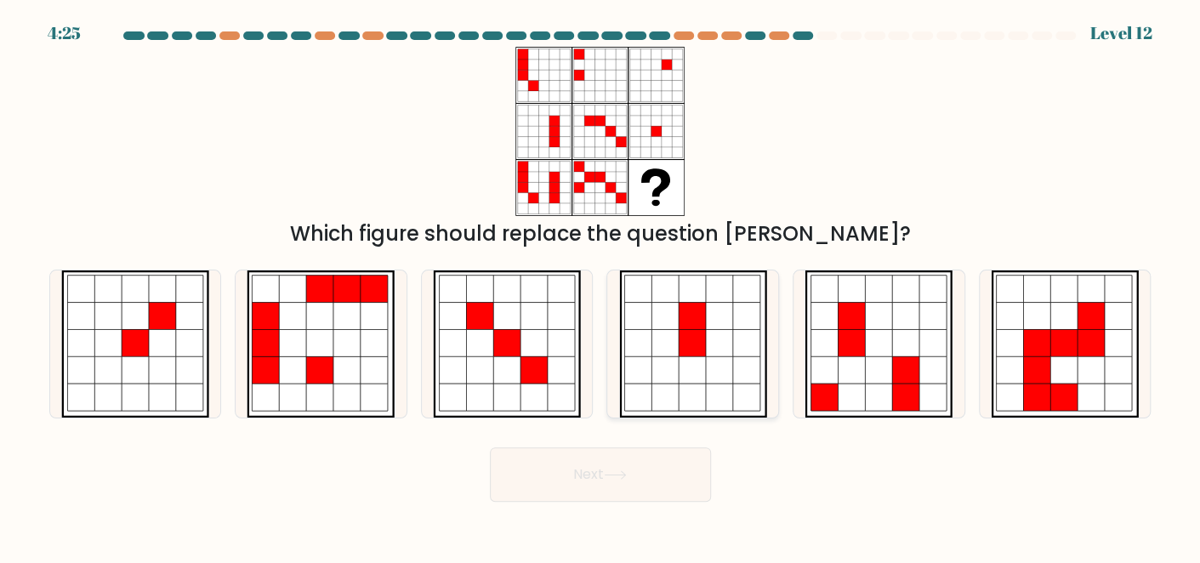
click at [674, 386] on icon at bounding box center [664, 396] width 27 height 27
click at [601, 286] on input "d." at bounding box center [600, 283] width 1 height 4
radio input "true"
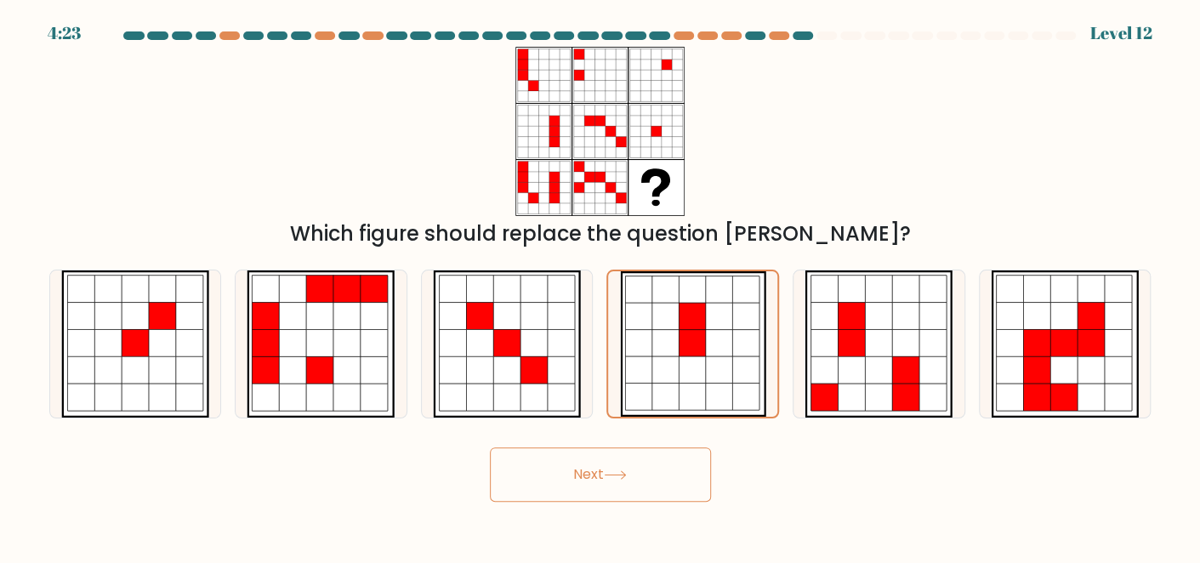
click at [655, 464] on button "Next" at bounding box center [600, 474] width 221 height 54
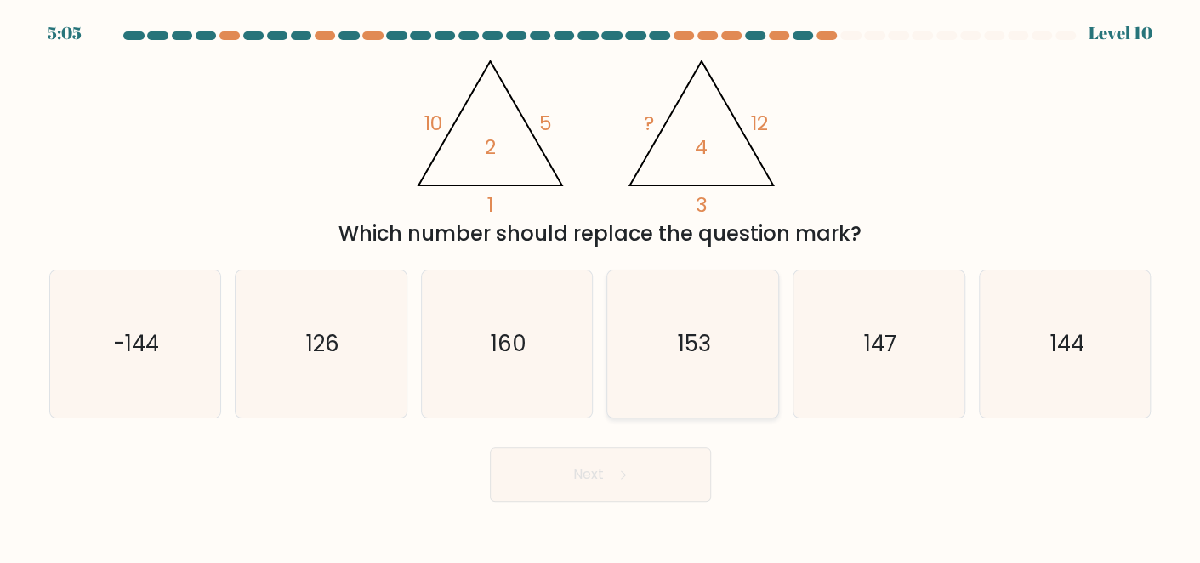
click at [672, 357] on icon "153" at bounding box center [692, 343] width 147 height 147
click at [601, 286] on input "d. 153" at bounding box center [600, 283] width 1 height 4
radio input "true"
click at [649, 465] on button "Next" at bounding box center [600, 474] width 221 height 54
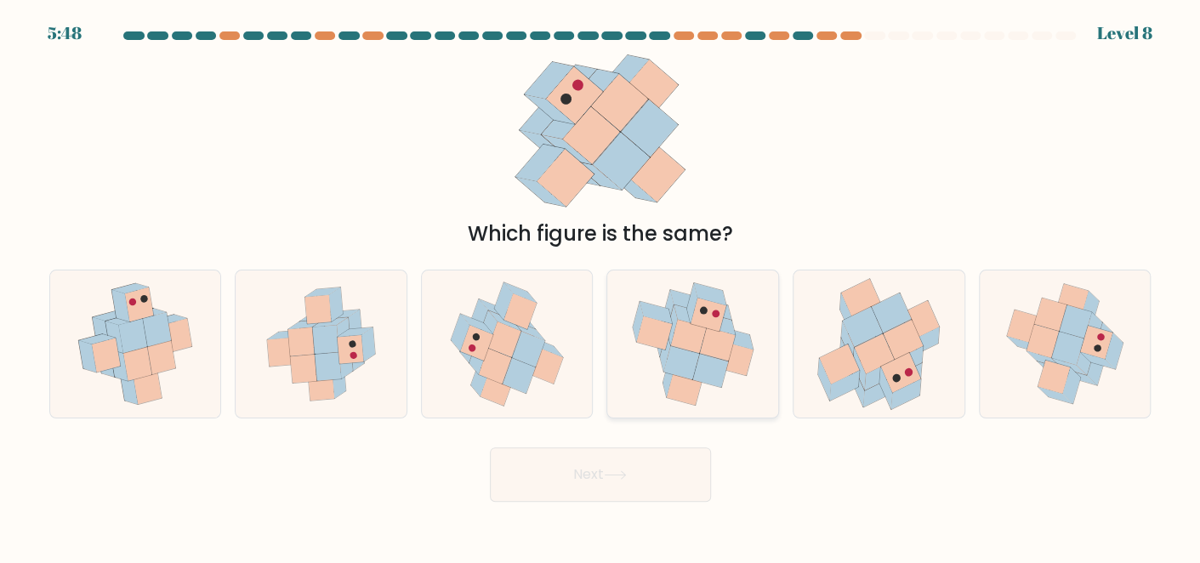
click at [685, 398] on icon at bounding box center [685, 388] width 36 height 33
click at [601, 286] on input "d." at bounding box center [600, 283] width 1 height 4
radio input "true"
click at [658, 484] on button "Next" at bounding box center [600, 474] width 221 height 54
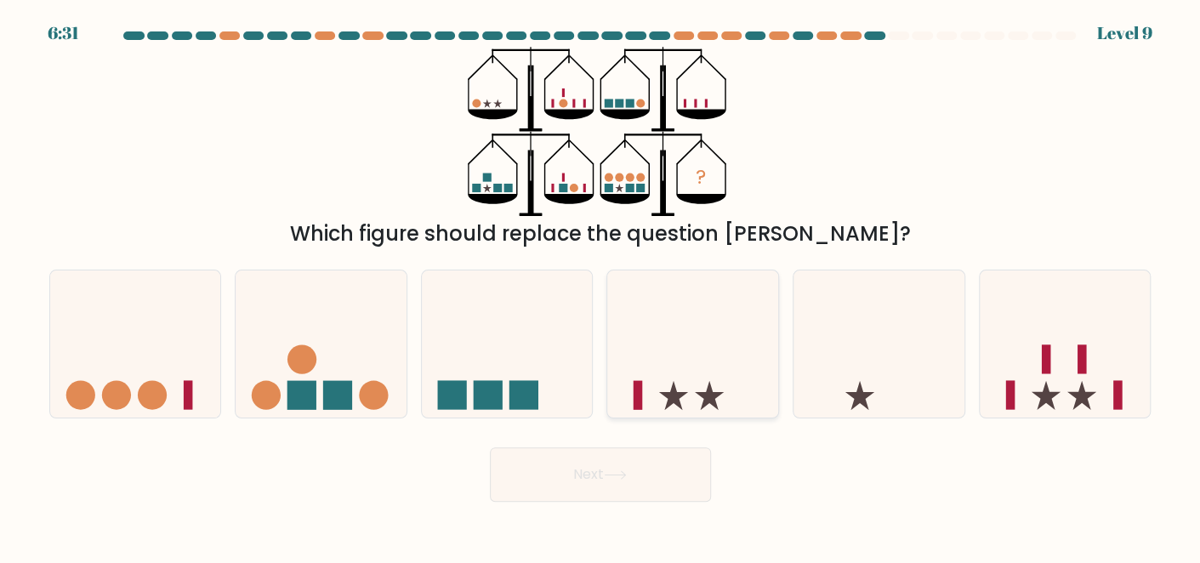
click at [662, 390] on icon at bounding box center [692, 343] width 171 height 141
click at [601, 286] on input "d." at bounding box center [600, 283] width 1 height 4
radio input "true"
click at [639, 469] on button "Next" at bounding box center [600, 474] width 221 height 54
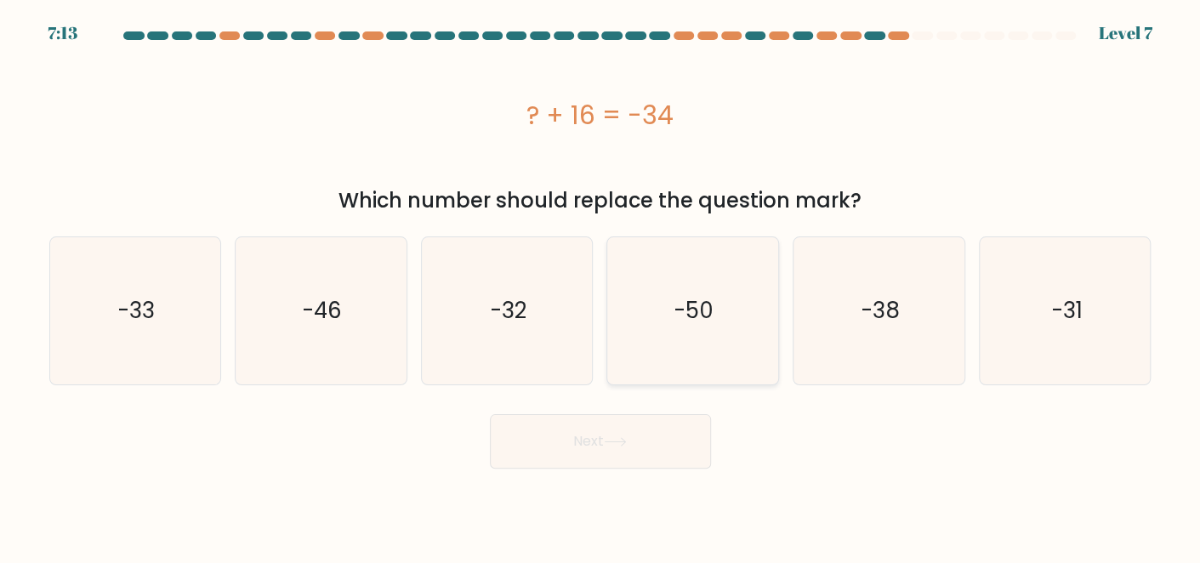
click at [666, 359] on icon "-50" at bounding box center [692, 310] width 147 height 147
click at [601, 286] on input "d. -50" at bounding box center [600, 283] width 1 height 4
radio input "true"
click at [658, 440] on button "Next" at bounding box center [600, 441] width 221 height 54
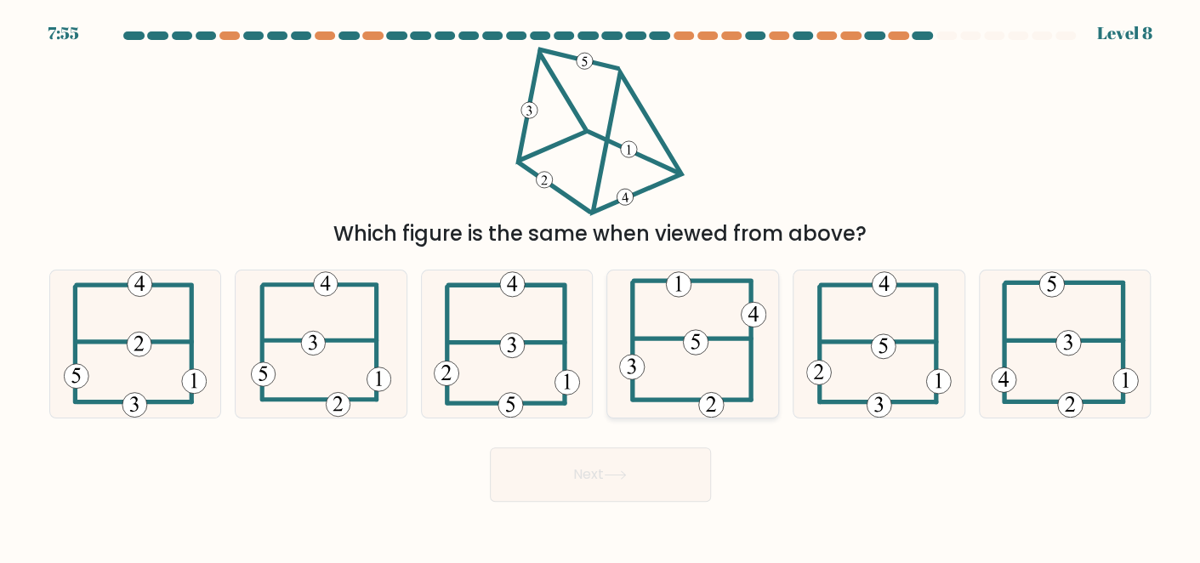
click at [664, 348] on icon at bounding box center [692, 343] width 147 height 147
click at [601, 286] on input "d." at bounding box center [600, 283] width 1 height 4
radio input "true"
click at [644, 460] on button "Next" at bounding box center [600, 474] width 221 height 54
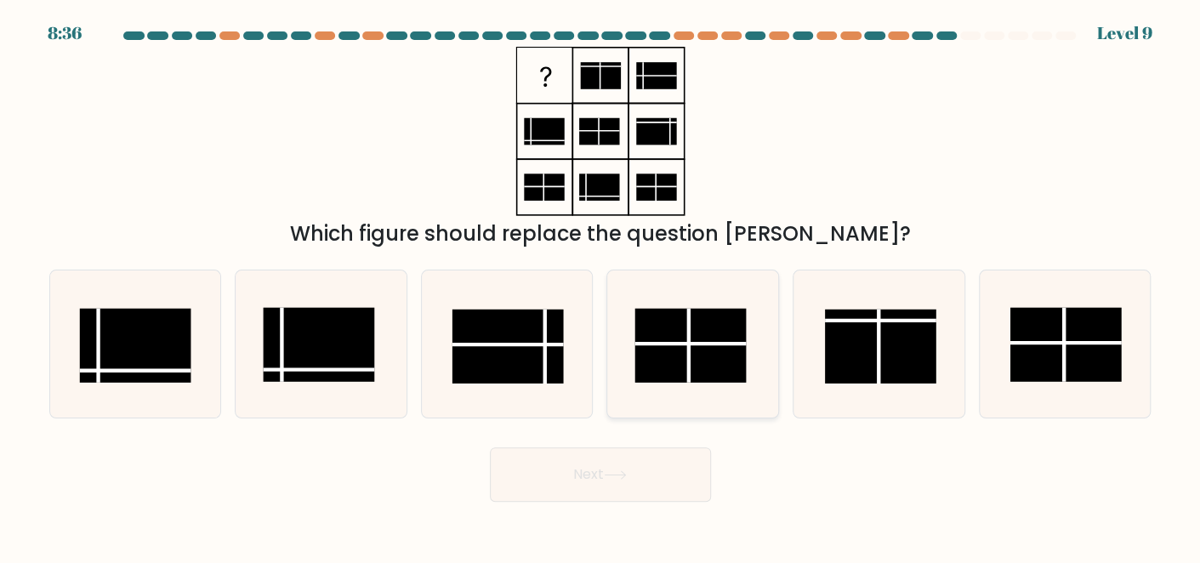
click at [667, 377] on rect at bounding box center [690, 345] width 111 height 74
click at [601, 286] on input "d." at bounding box center [600, 283] width 1 height 4
radio input "true"
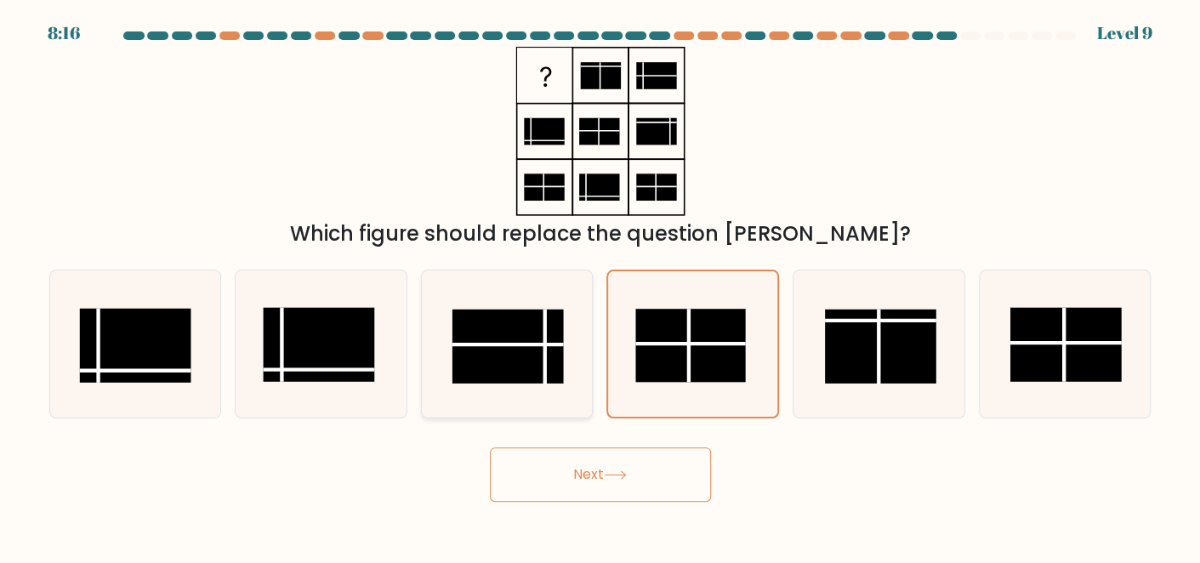
click at [525, 392] on icon at bounding box center [507, 343] width 147 height 147
click at [600, 286] on input "c." at bounding box center [600, 283] width 1 height 4
radio input "true"
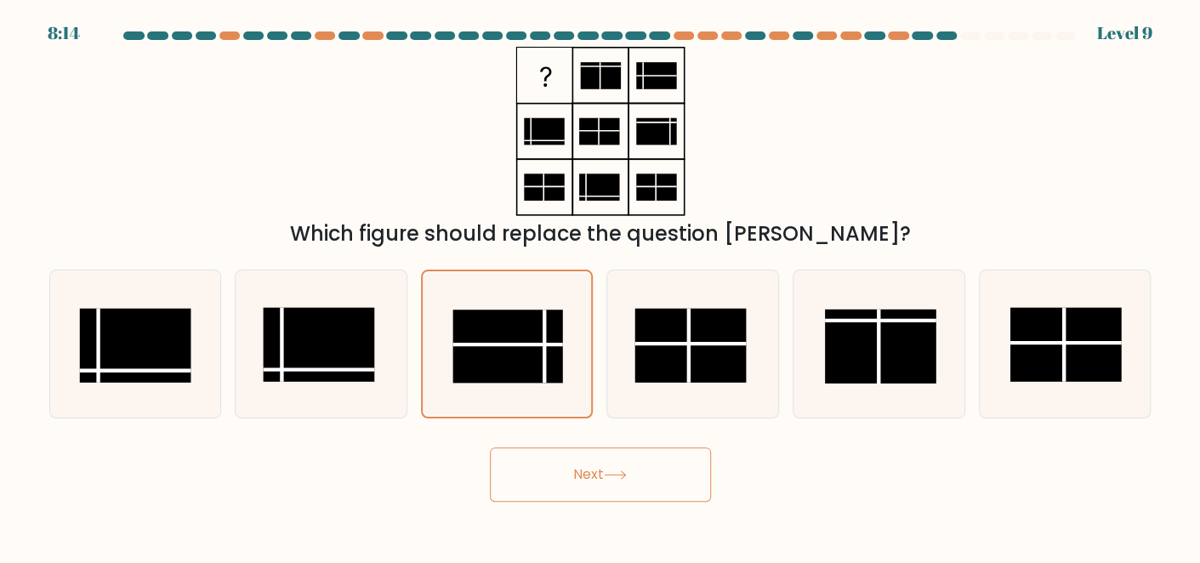
click at [598, 474] on button "Next" at bounding box center [600, 474] width 221 height 54
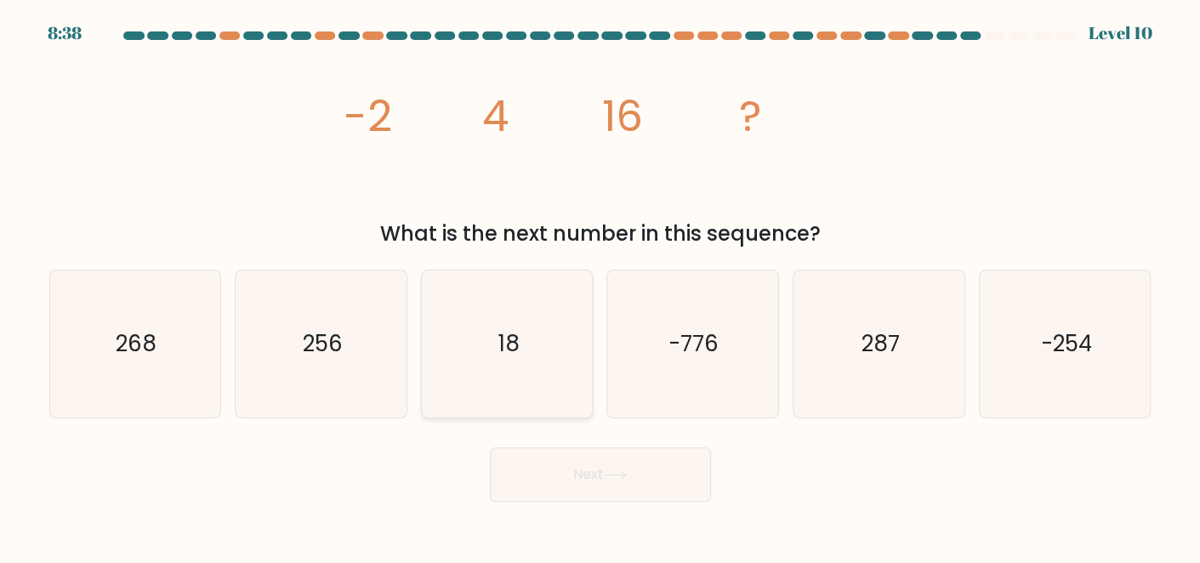
click at [531, 413] on icon "18" at bounding box center [507, 343] width 147 height 147
click at [600, 286] on input "c. 18" at bounding box center [600, 283] width 1 height 4
radio input "true"
click at [605, 477] on button "Next" at bounding box center [600, 474] width 221 height 54
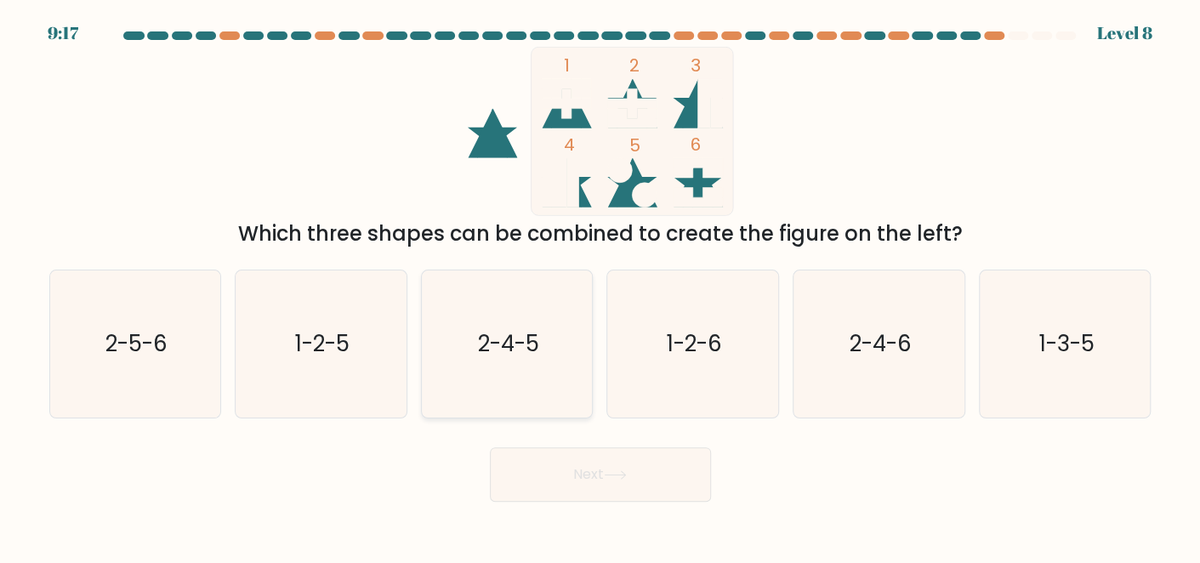
click at [554, 392] on icon "2-4-5" at bounding box center [507, 343] width 147 height 147
click at [600, 286] on input "c. 2-4-5" at bounding box center [600, 283] width 1 height 4
radio input "true"
click at [587, 474] on button "Next" at bounding box center [600, 474] width 221 height 54
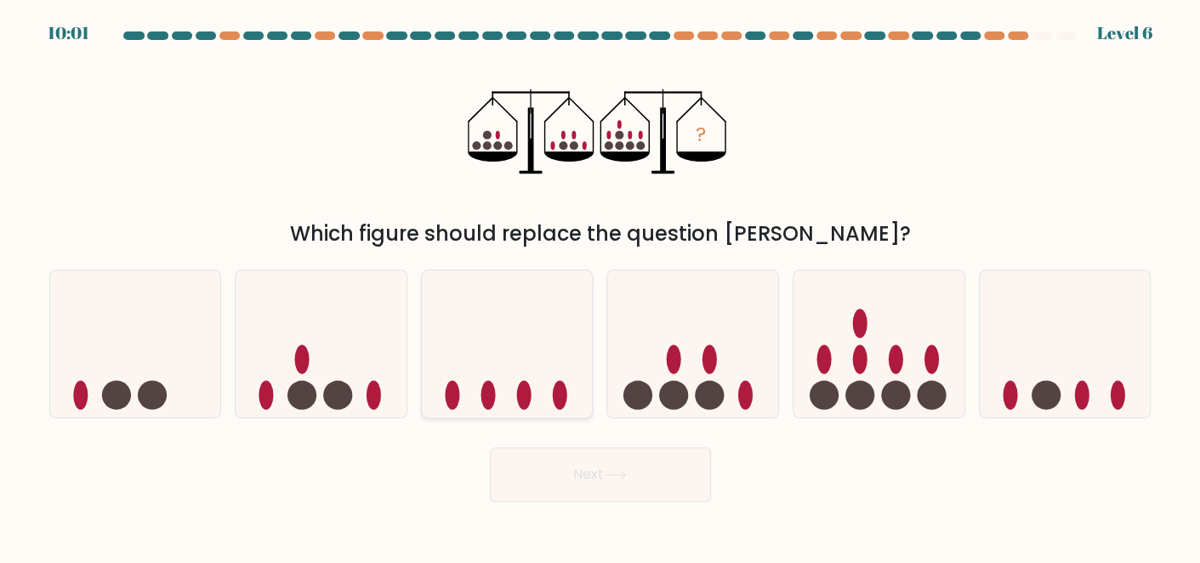
click at [536, 381] on icon at bounding box center [507, 343] width 171 height 141
click at [600, 286] on input "c." at bounding box center [600, 283] width 1 height 4
radio input "true"
click at [588, 486] on button "Next" at bounding box center [600, 474] width 221 height 54
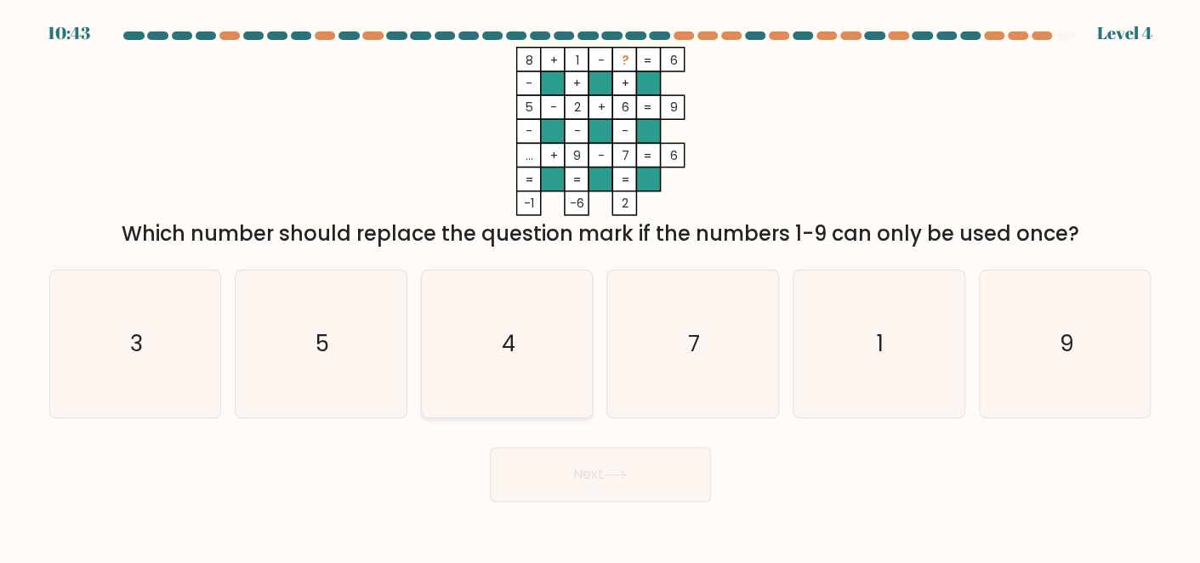
click at [539, 374] on icon "4" at bounding box center [507, 343] width 147 height 147
click at [600, 286] on input "c. 4" at bounding box center [600, 283] width 1 height 4
radio input "true"
click at [593, 474] on button "Next" at bounding box center [600, 474] width 221 height 54
click at [549, 369] on icon "4" at bounding box center [506, 343] width 145 height 145
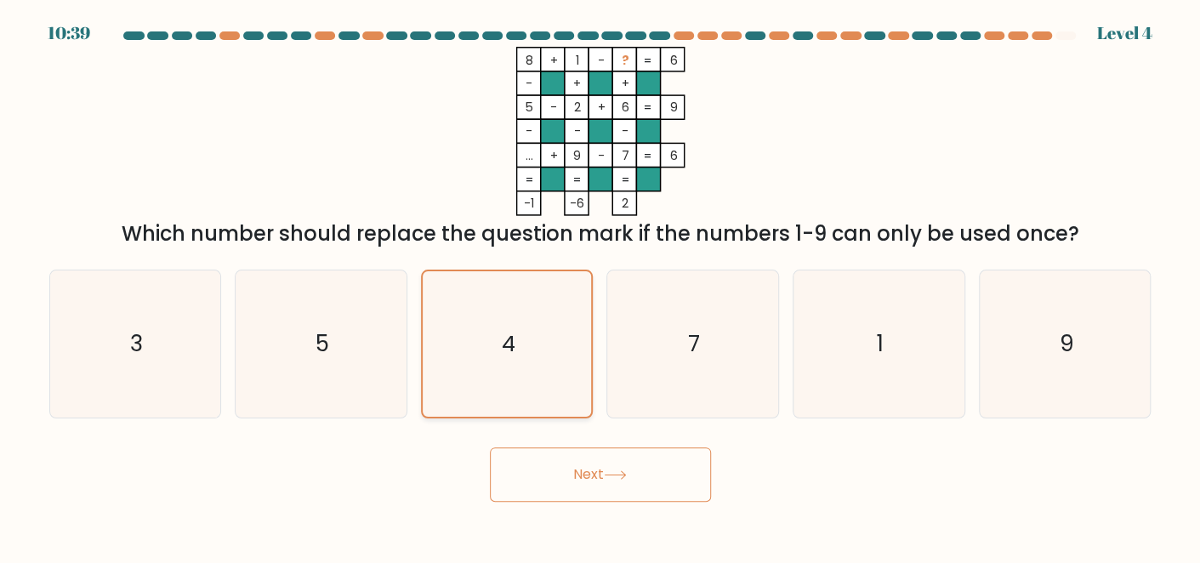
click at [600, 286] on input "c. 4" at bounding box center [600, 283] width 1 height 4
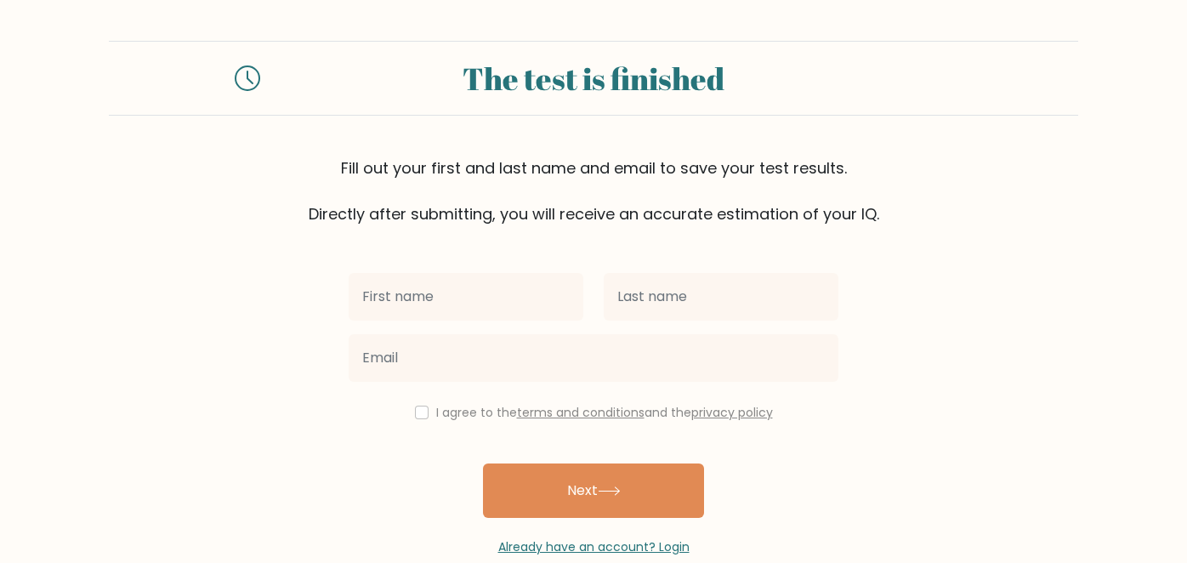
scroll to position [32, 0]
